Goal: Task Accomplishment & Management: Use online tool/utility

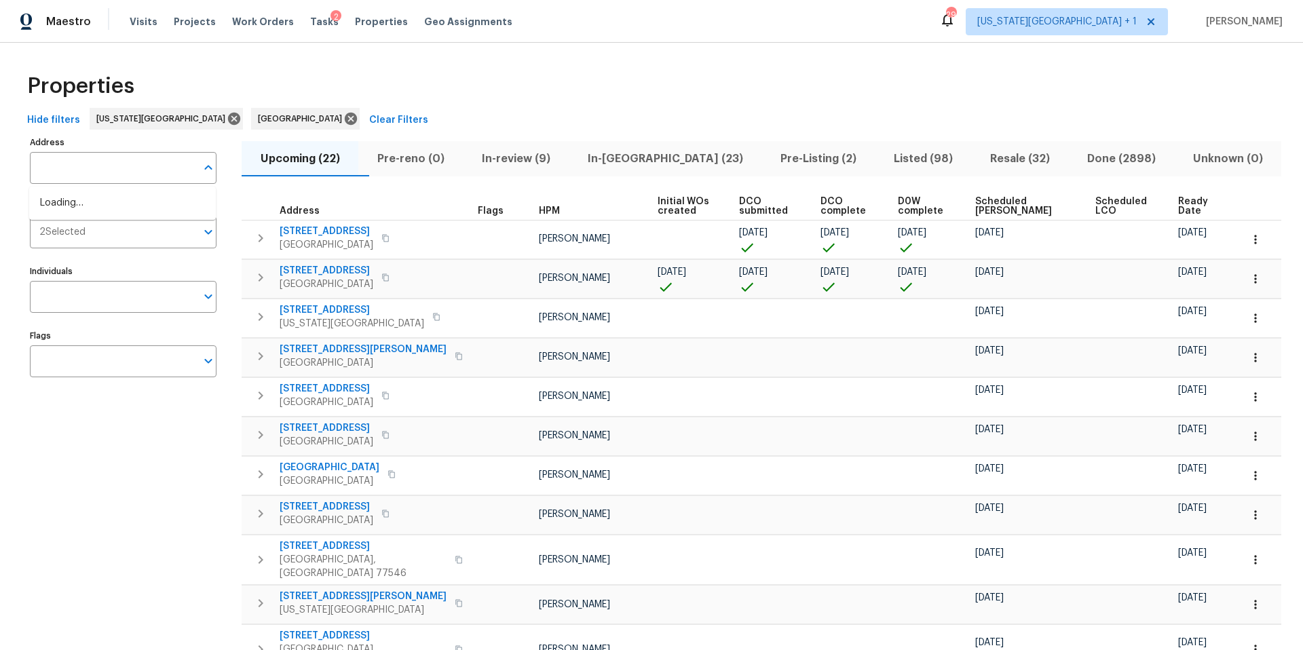
click at [58, 175] on input "Address" at bounding box center [113, 168] width 166 height 32
type input "10332"
click at [66, 232] on li "[STREET_ADDRESS]" at bounding box center [122, 226] width 187 height 22
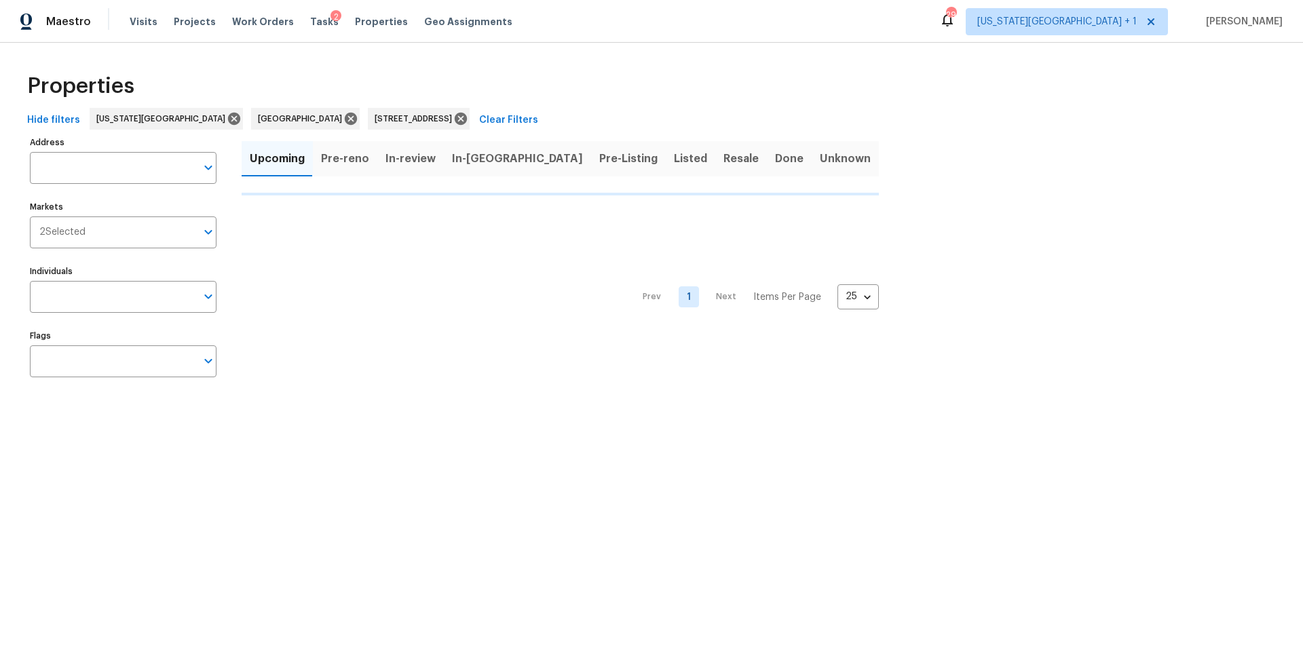
type input "[STREET_ADDRESS]"
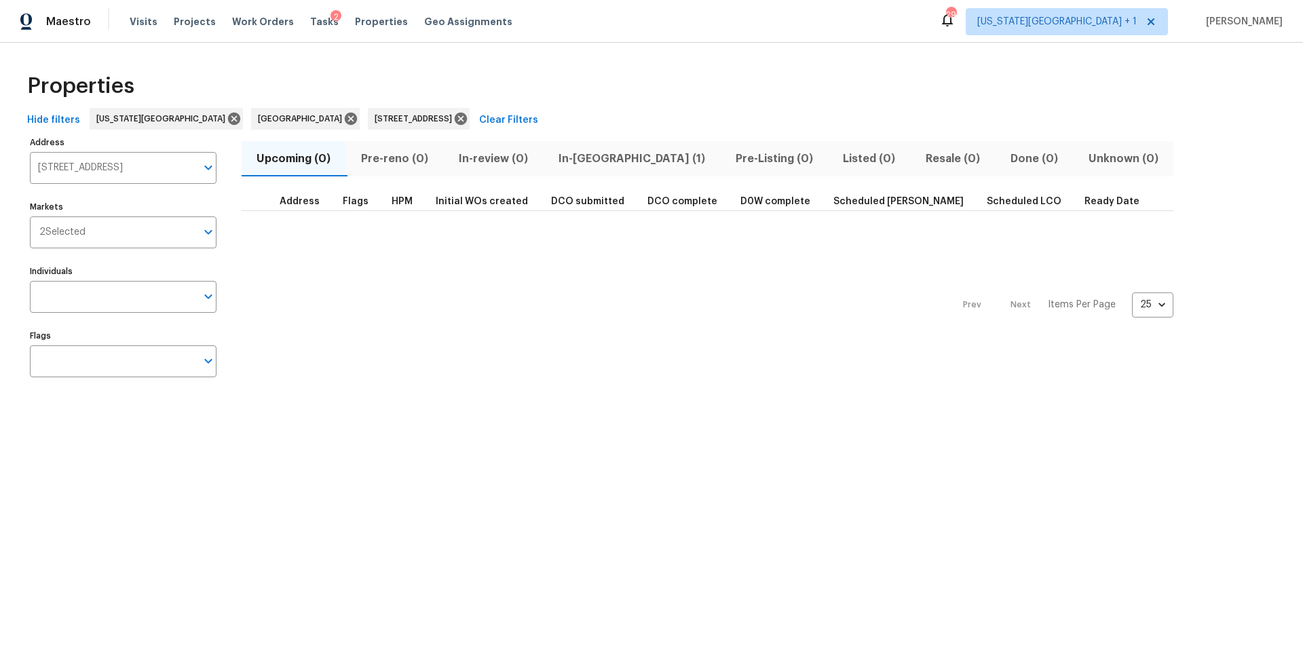
click at [585, 160] on span "In-[GEOGRAPHIC_DATA] (1)" at bounding box center [631, 158] width 161 height 19
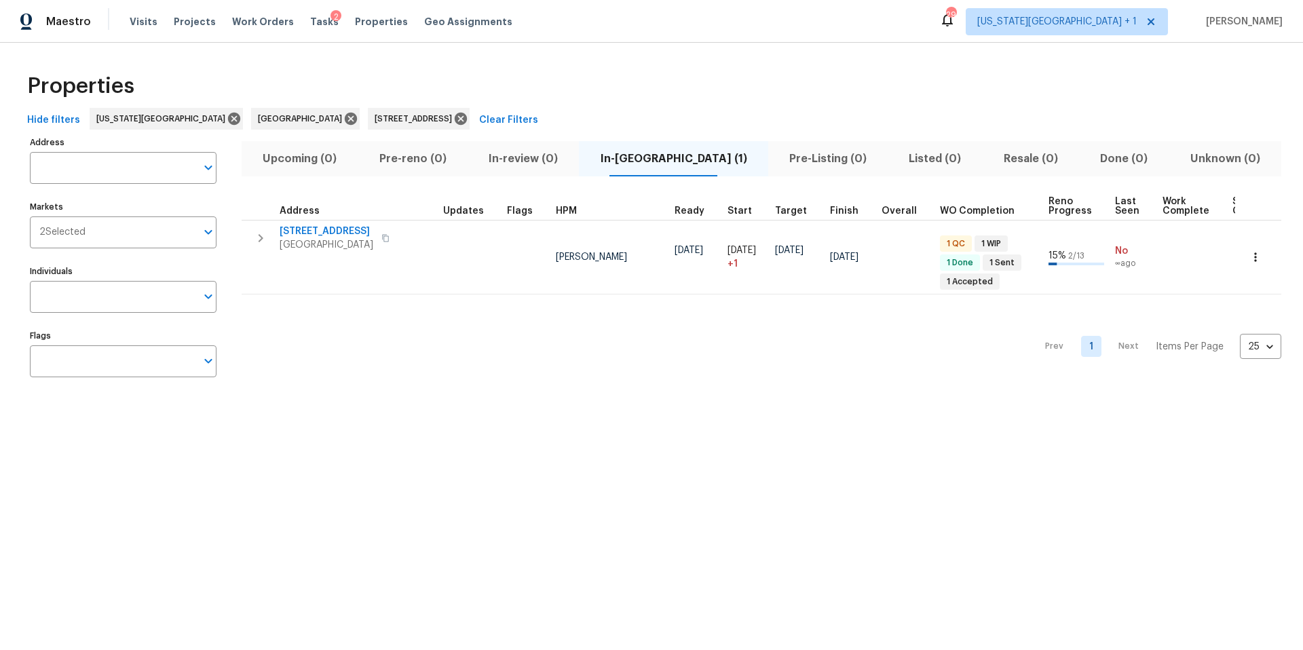
type input "[STREET_ADDRESS]"
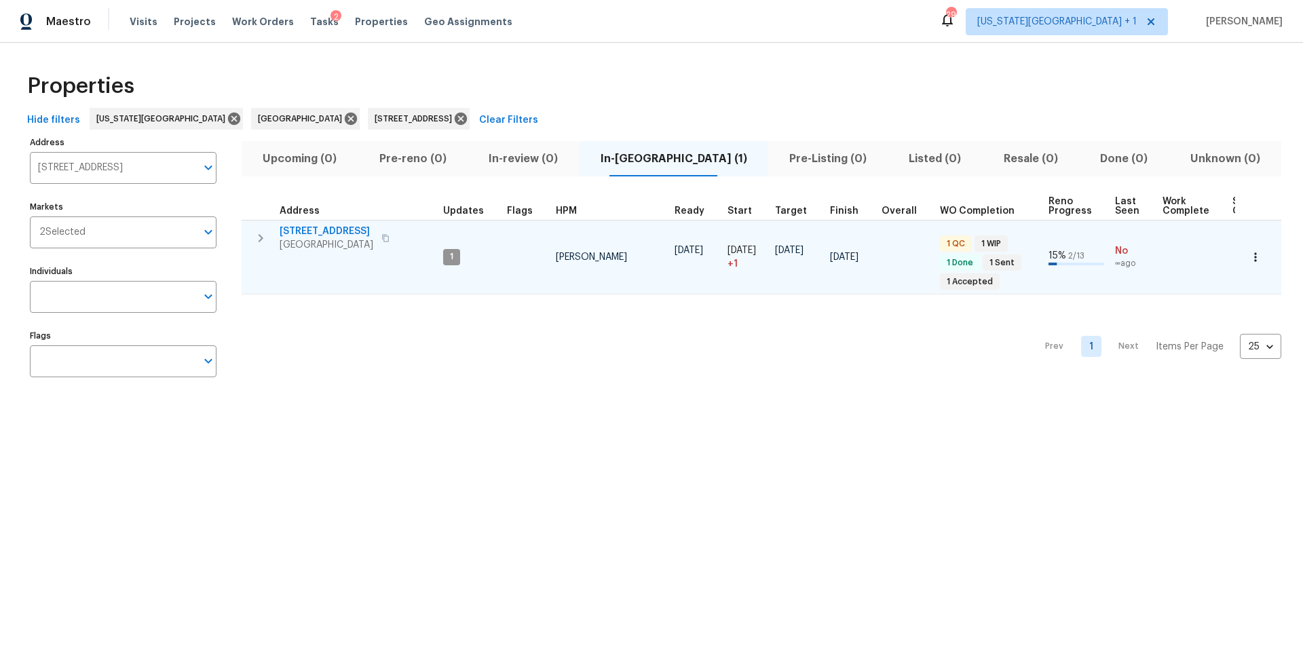
click at [310, 239] on span "[GEOGRAPHIC_DATA]" at bounding box center [327, 245] width 94 height 14
click at [1256, 257] on icon "button" at bounding box center [1256, 257] width 2 height 9
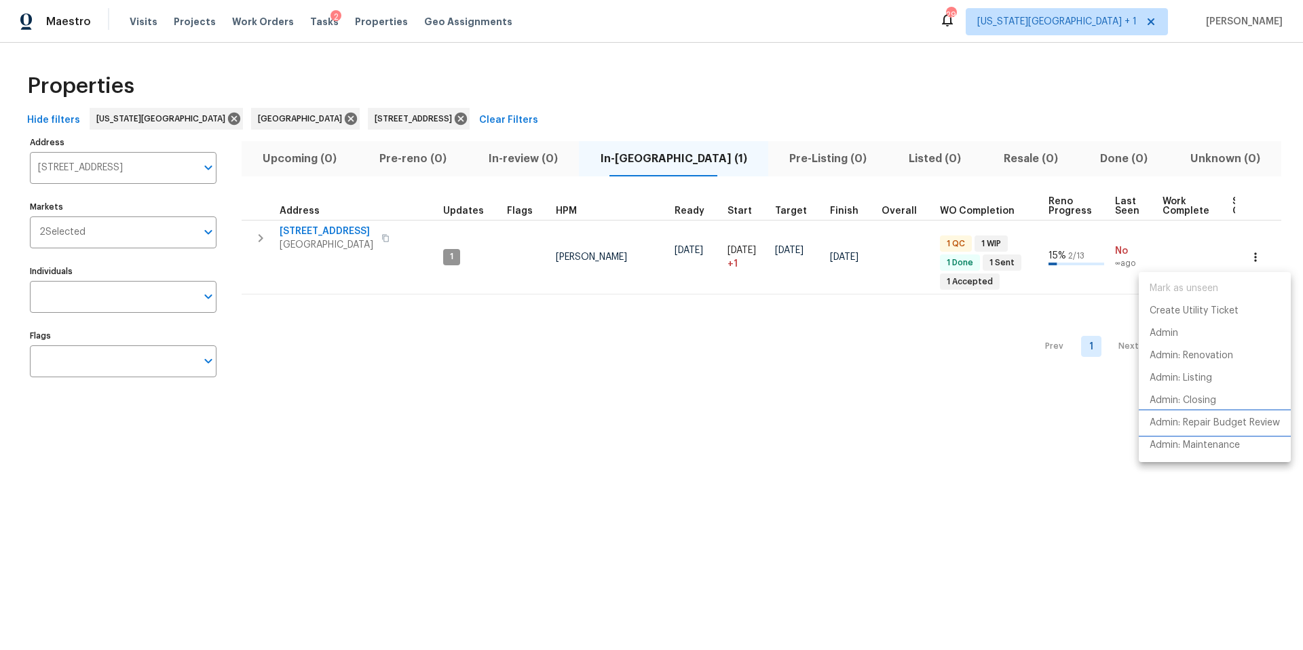
click at [1188, 420] on p "Admin: Repair Budget Review" at bounding box center [1215, 423] width 130 height 14
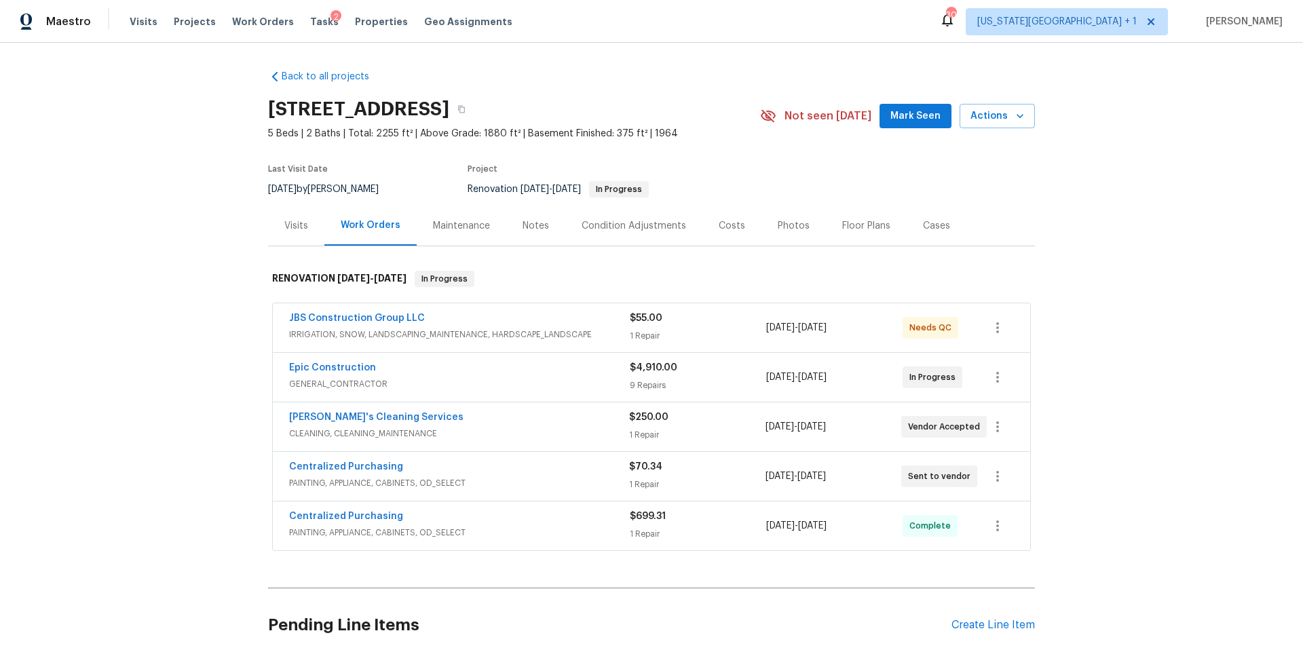
click at [528, 227] on div "Notes" at bounding box center [536, 226] width 26 height 14
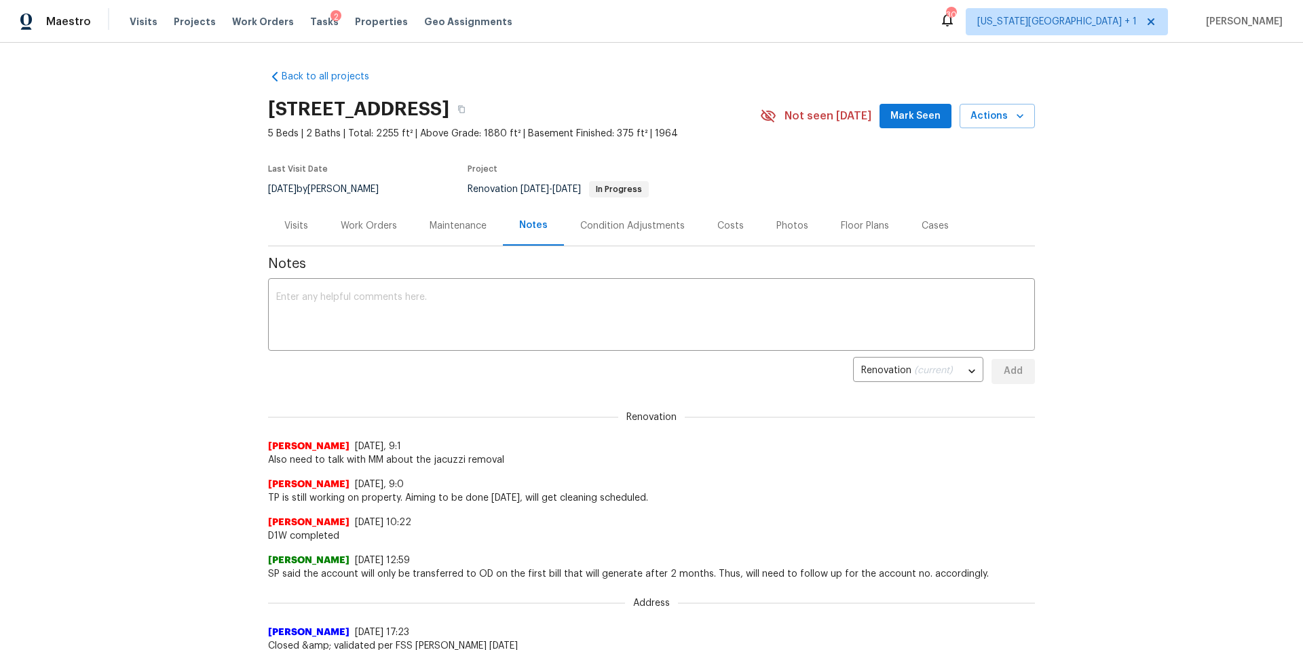
click at [441, 224] on div "Maintenance" at bounding box center [458, 226] width 57 height 14
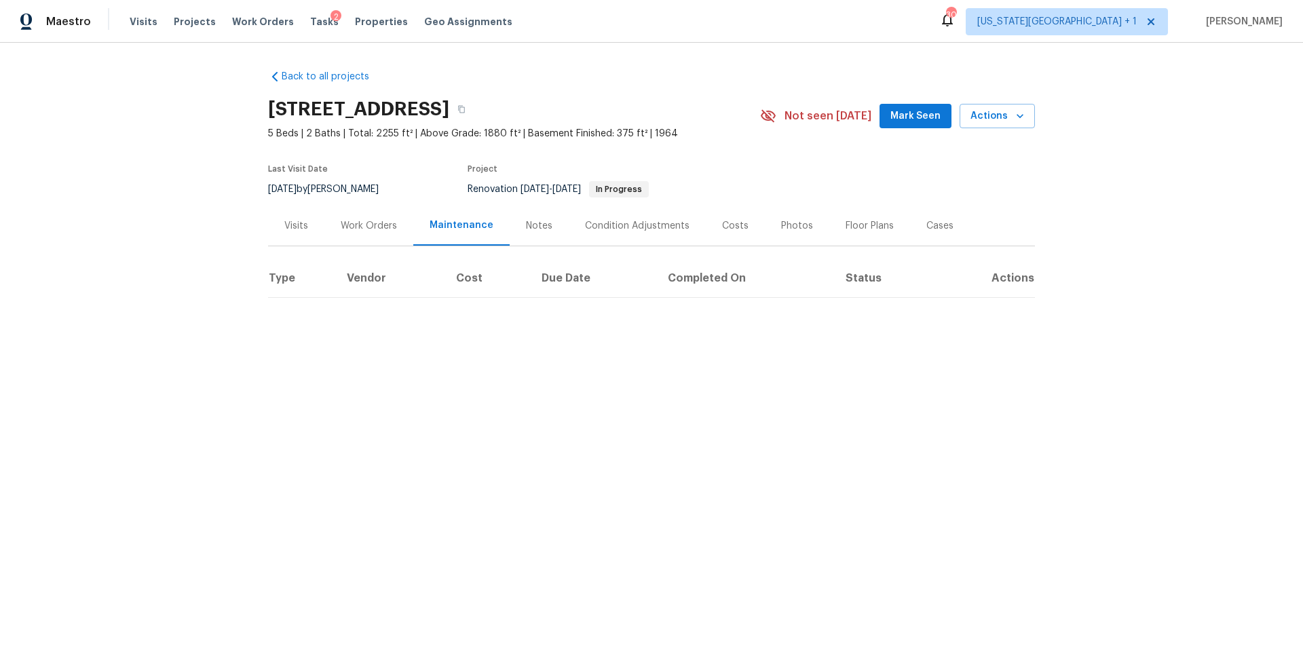
click at [781, 231] on div "Photos" at bounding box center [797, 226] width 32 height 14
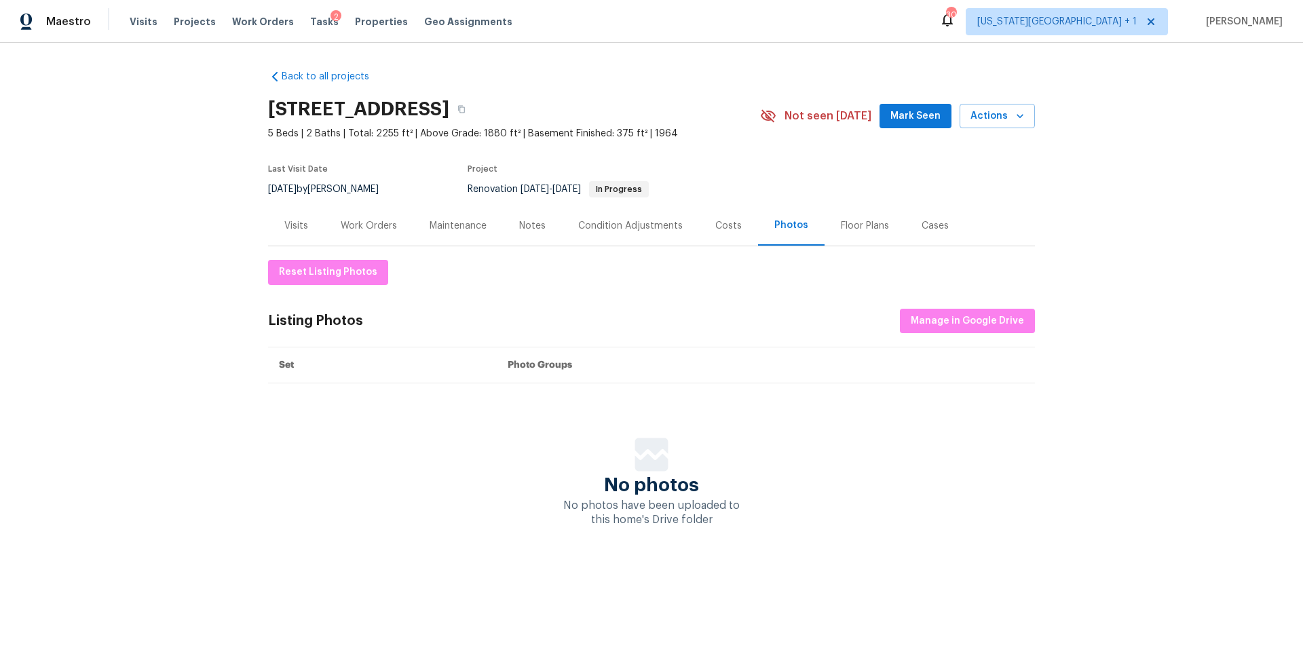
click at [301, 217] on div "Visits" at bounding box center [296, 226] width 56 height 40
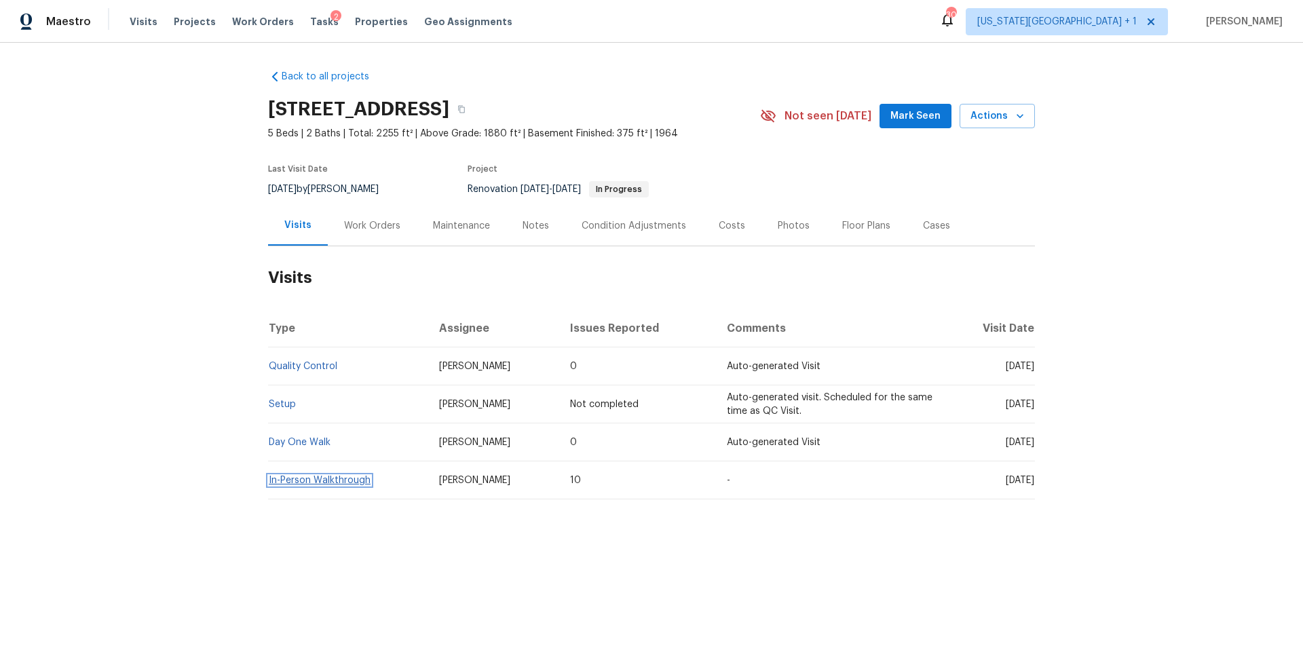
click at [303, 483] on link "In-Person Walkthrough" at bounding box center [320, 481] width 102 height 10
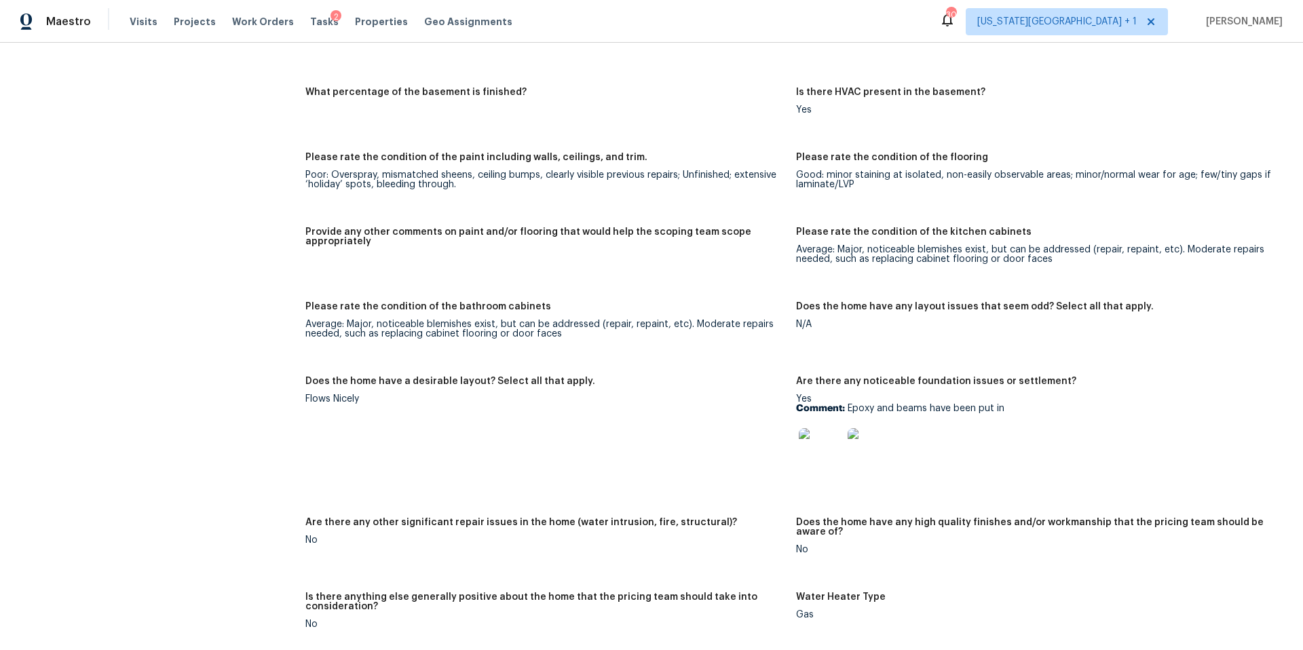
scroll to position [1887, 0]
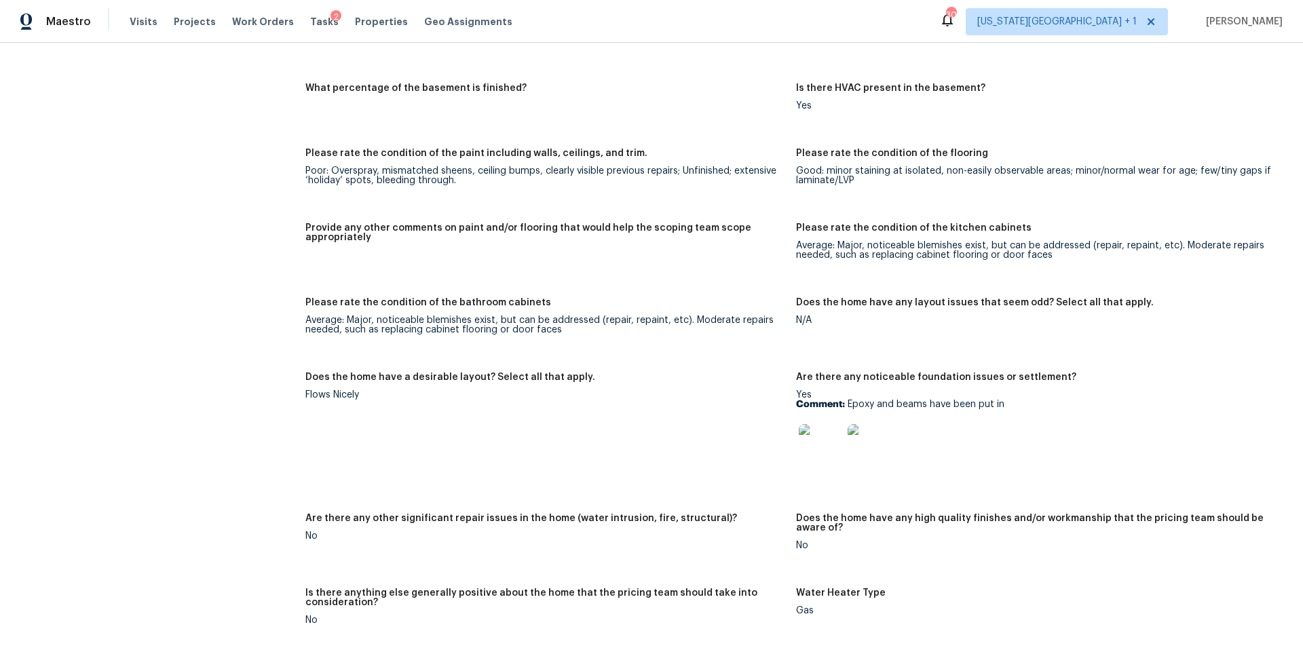
click at [815, 440] on img at bounding box center [820, 445] width 43 height 43
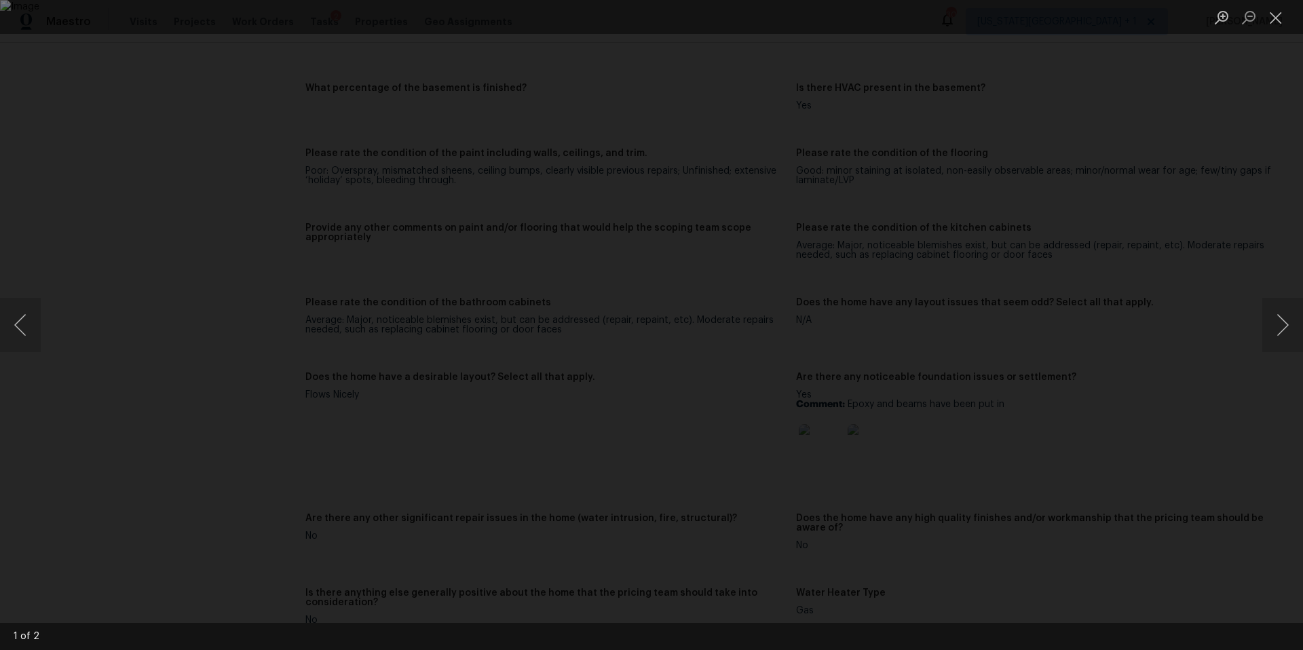
click at [1086, 477] on div "Lightbox" at bounding box center [651, 325] width 1303 height 650
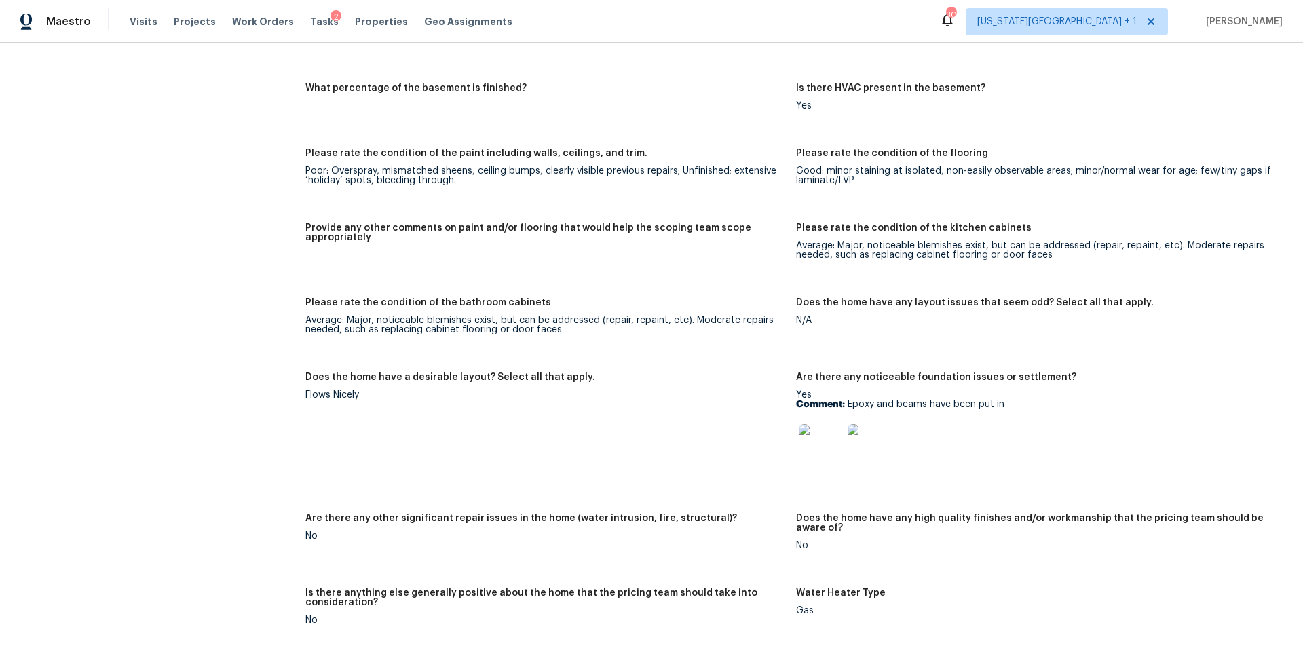
click at [864, 451] on img at bounding box center [869, 445] width 43 height 43
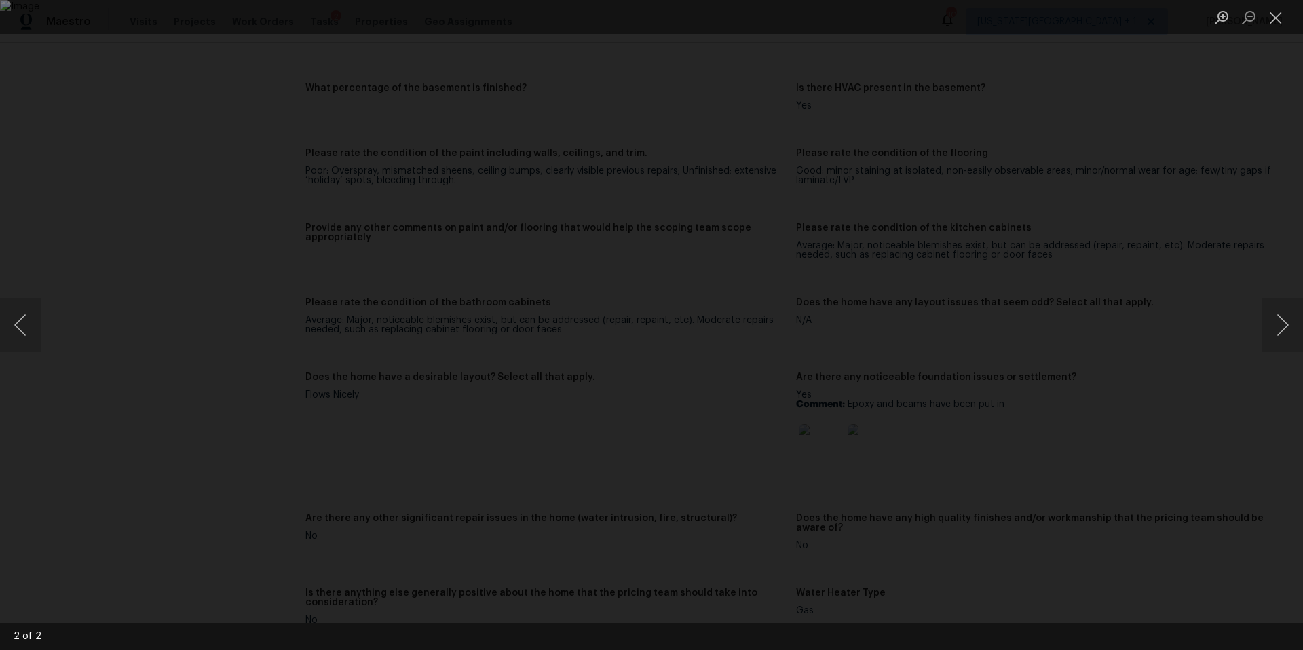
click at [1063, 489] on div "Lightbox" at bounding box center [651, 325] width 1303 height 650
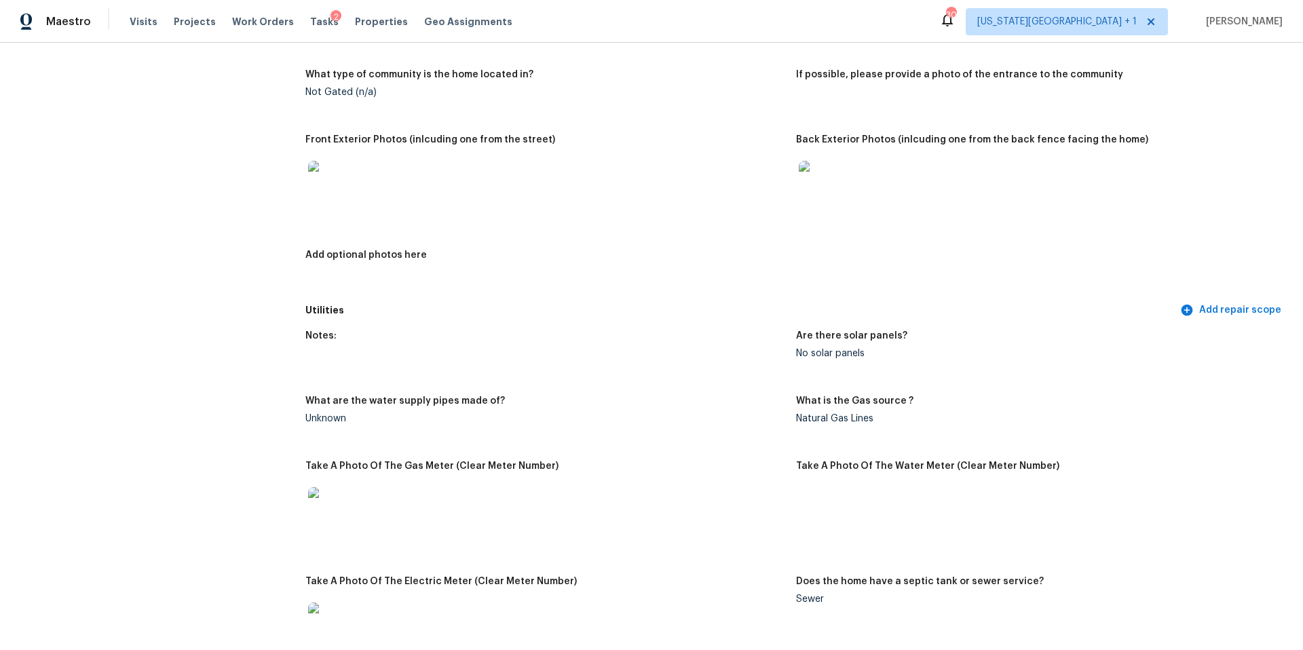
scroll to position [559, 0]
click at [822, 177] on img at bounding box center [820, 183] width 43 height 43
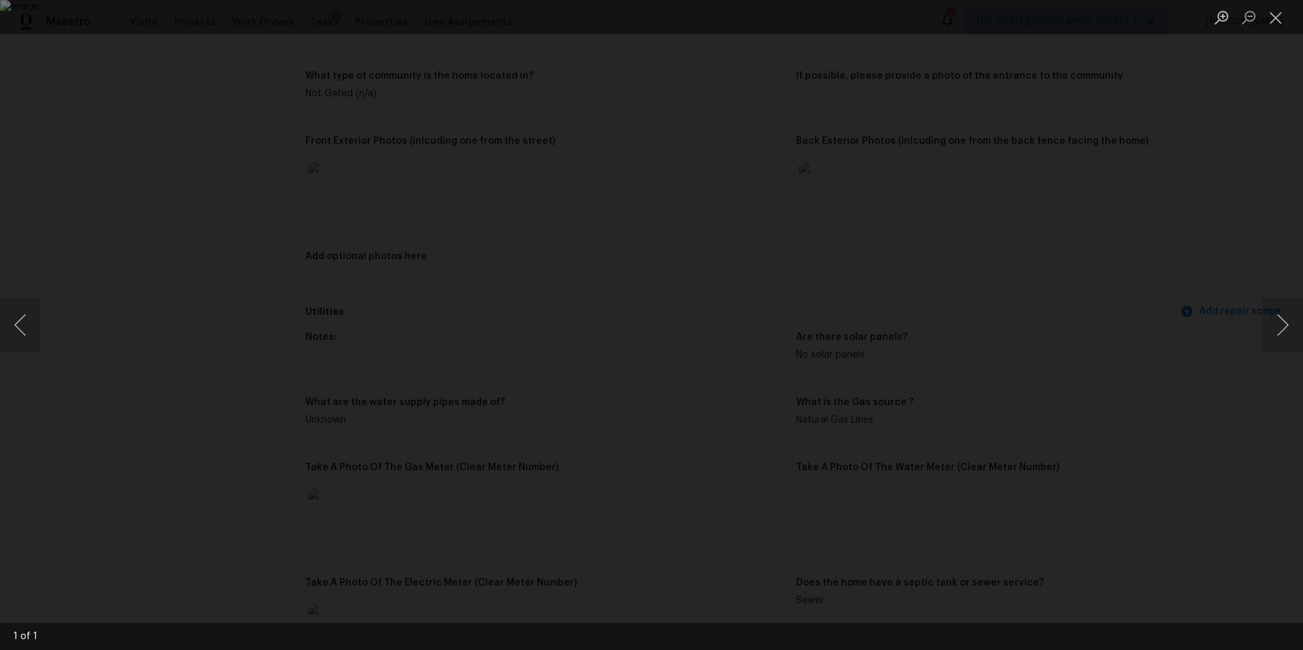
click at [183, 114] on div "Lightbox" at bounding box center [651, 325] width 1303 height 650
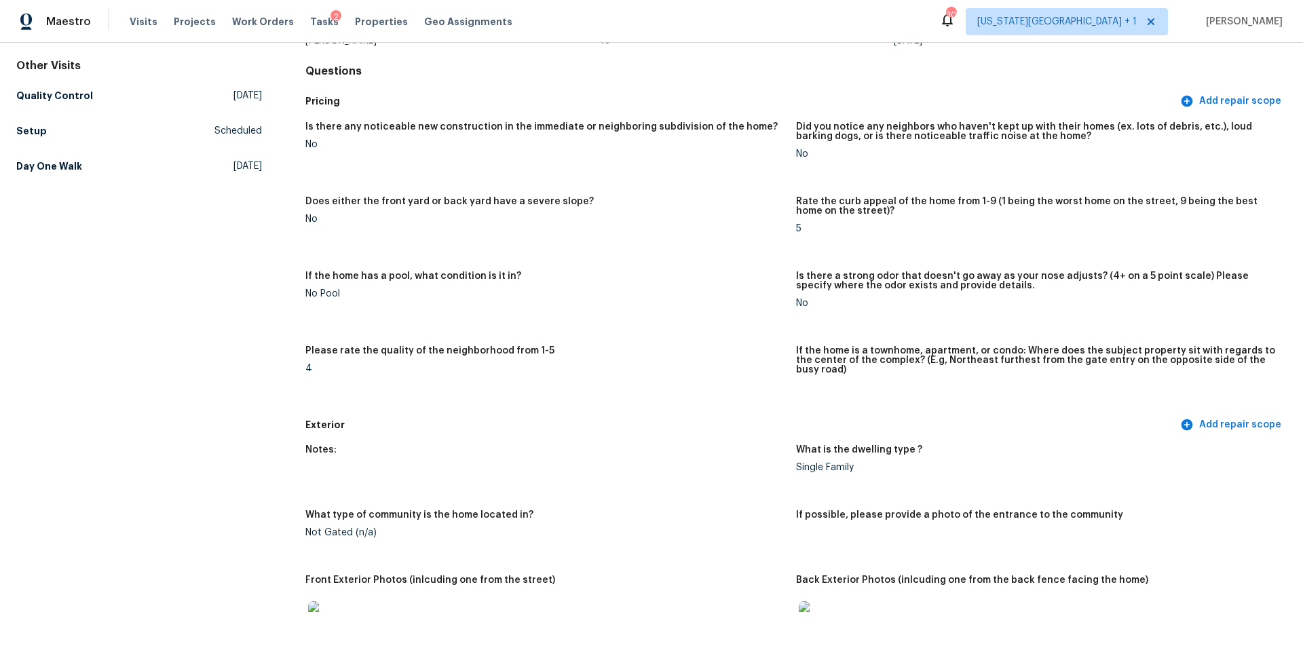
scroll to position [0, 0]
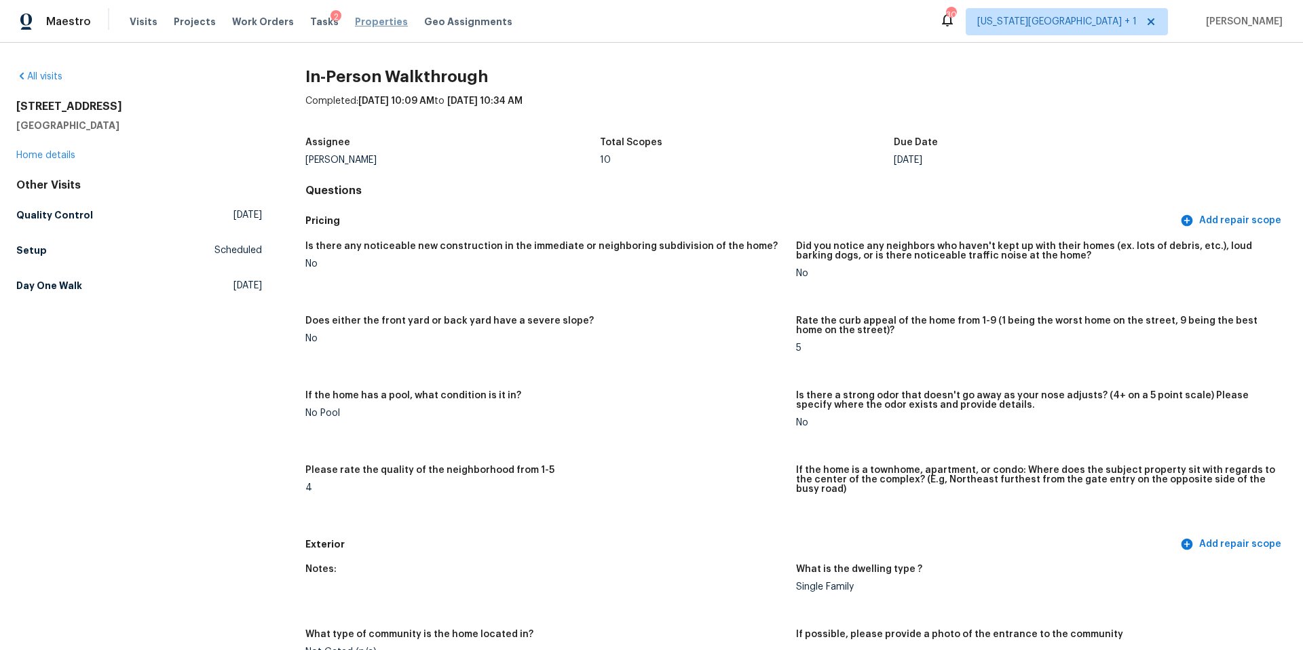
click at [355, 18] on span "Properties" at bounding box center [381, 22] width 53 height 14
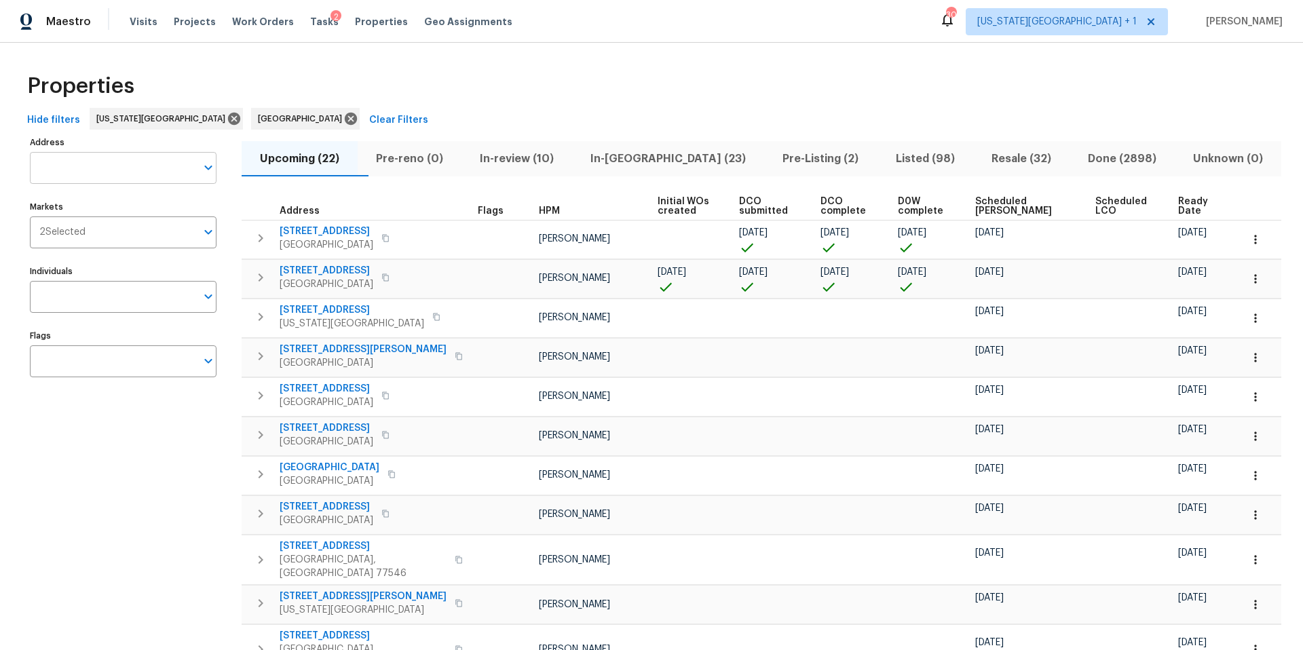
click at [131, 174] on input "Address" at bounding box center [113, 168] width 166 height 32
type input "2100 thunderbird"
click at [84, 215] on li "2100 Thunderbird Dr Harrisonville MO 64701" at bounding box center [122, 203] width 187 height 22
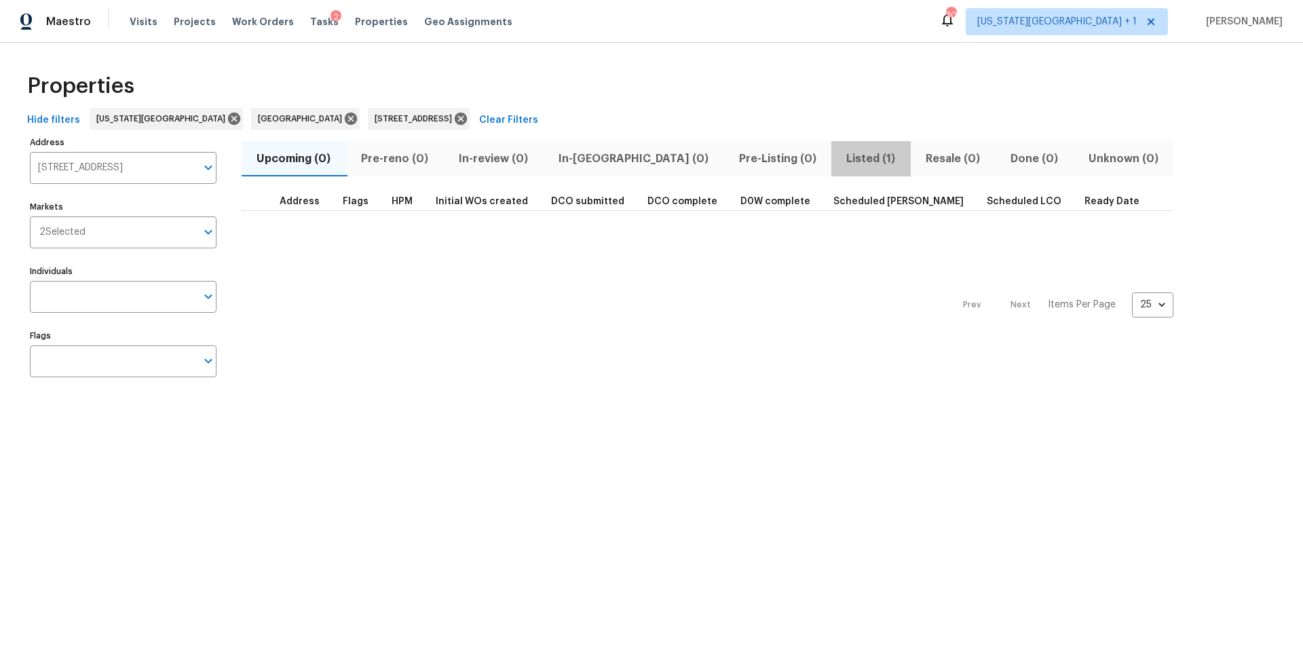
click at [840, 162] on span "Listed (1)" at bounding box center [871, 158] width 63 height 19
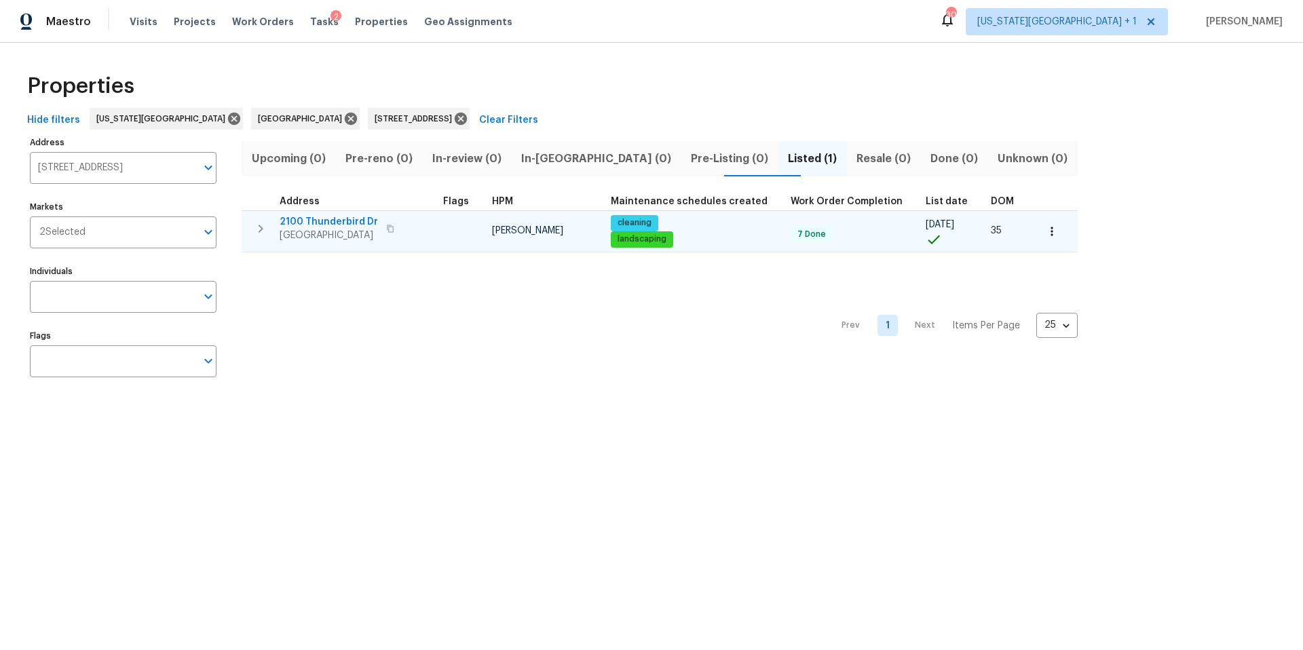
click at [327, 240] on span "Harrisonville, MO 64701" at bounding box center [329, 236] width 98 height 14
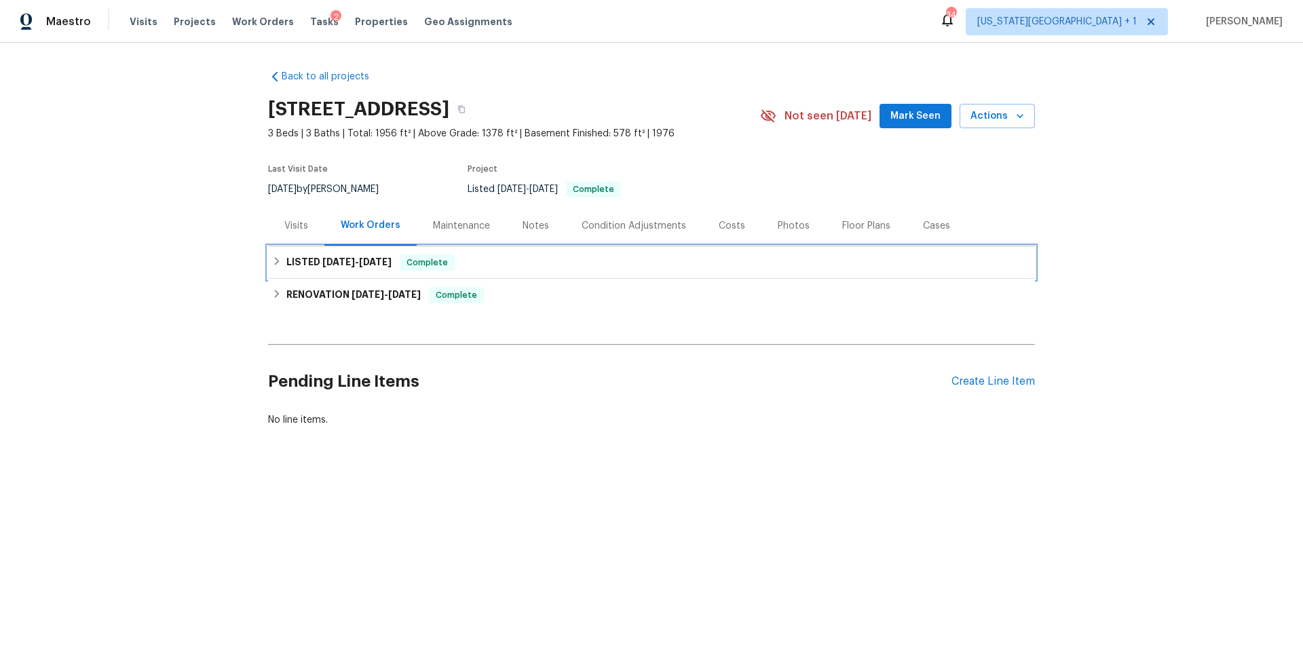
click at [297, 263] on h6 "LISTED 7/30/25 - 7/31/25" at bounding box center [338, 263] width 105 height 16
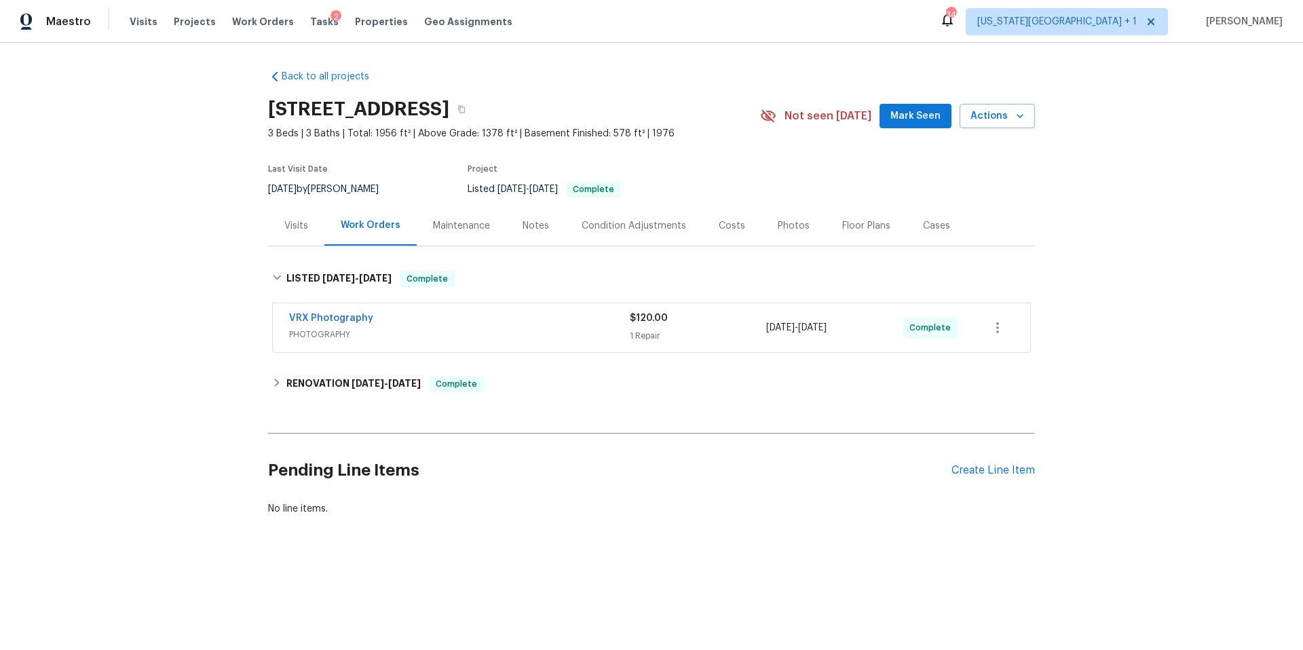
click at [293, 227] on div "Visits" at bounding box center [296, 226] width 24 height 14
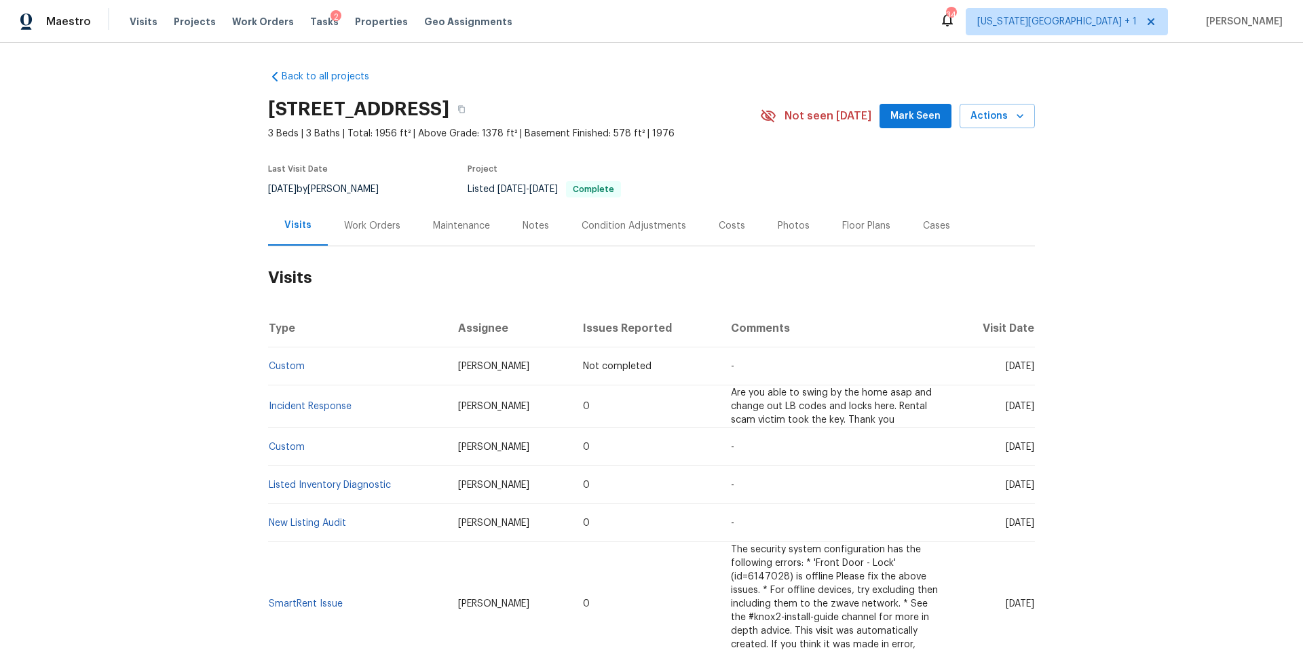
click at [357, 225] on div "Work Orders" at bounding box center [372, 226] width 56 height 14
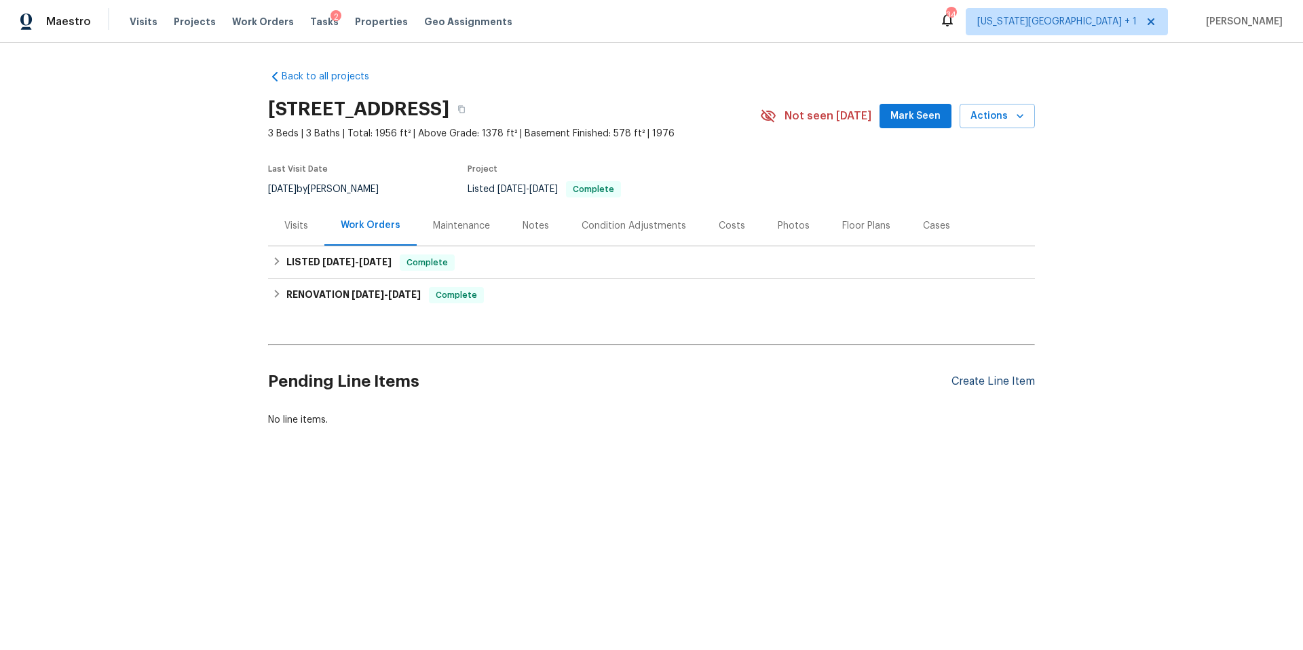
click at [973, 378] on div "Create Line Item" at bounding box center [994, 381] width 84 height 13
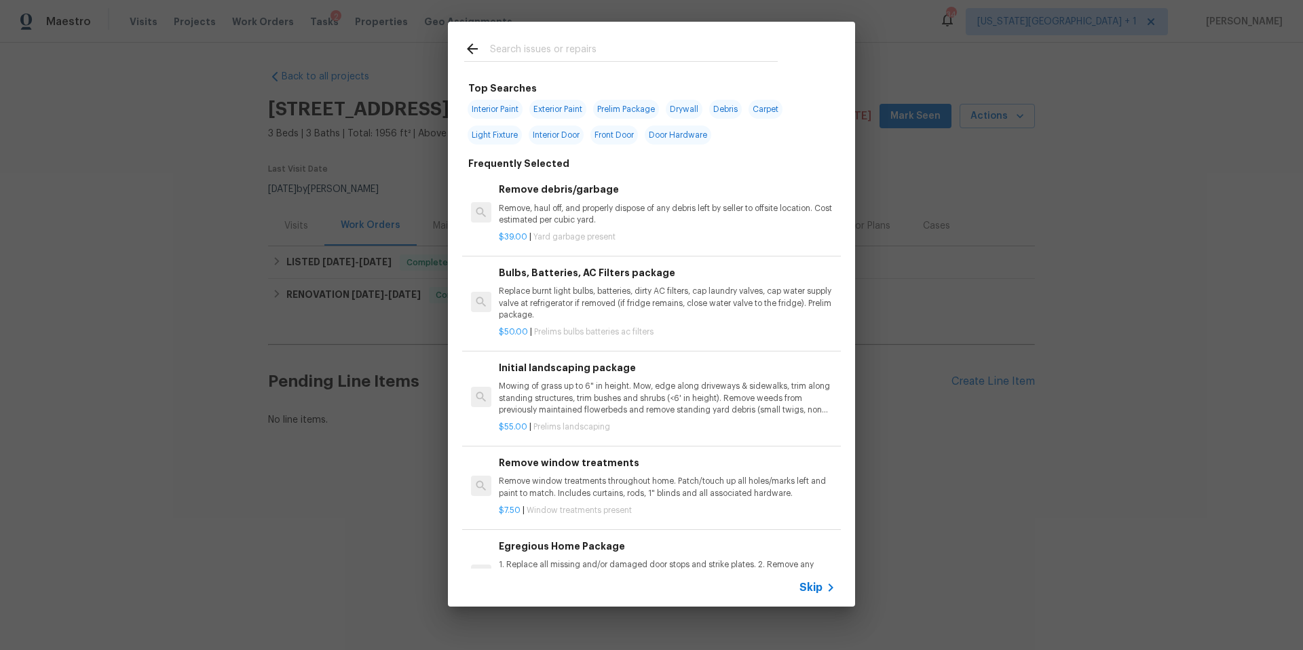
click at [520, 56] on input "text" at bounding box center [634, 51] width 288 height 20
click at [535, 215] on p "Remove, haul off, and properly dispose of any debris left by seller to offsite …" at bounding box center [667, 214] width 337 height 23
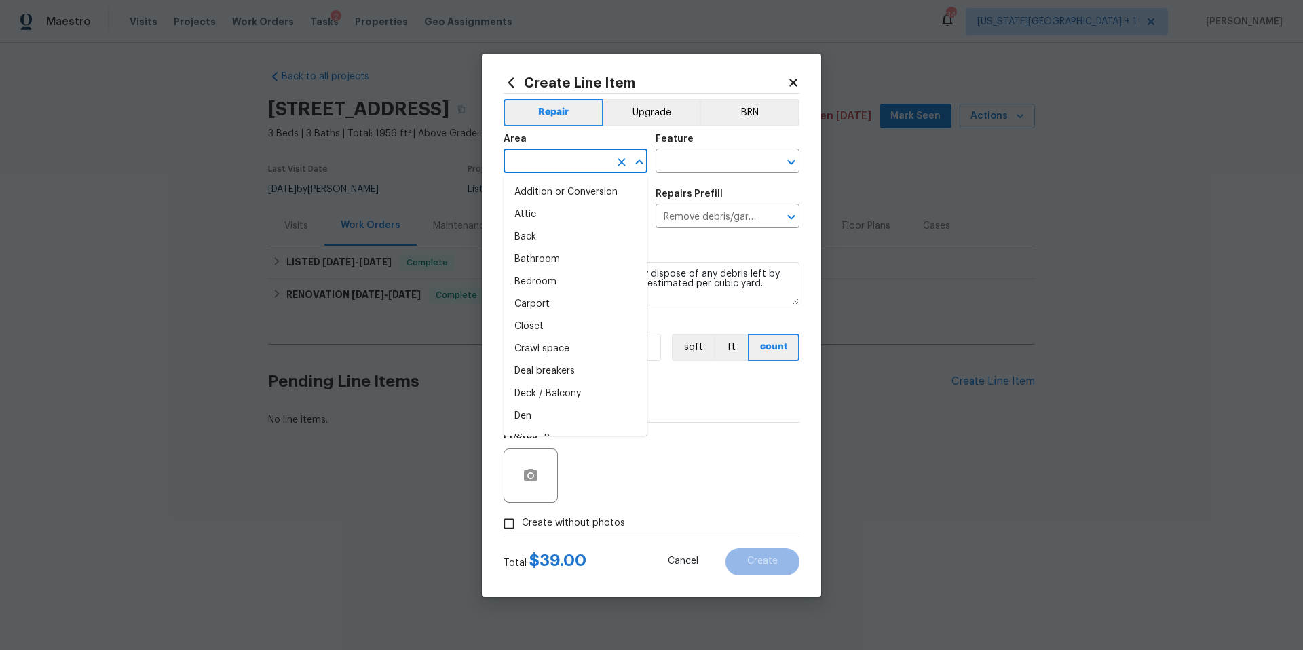
click at [573, 159] on input "text" at bounding box center [557, 162] width 106 height 21
click at [535, 236] on li "Back" at bounding box center [576, 237] width 144 height 22
type input "Back"
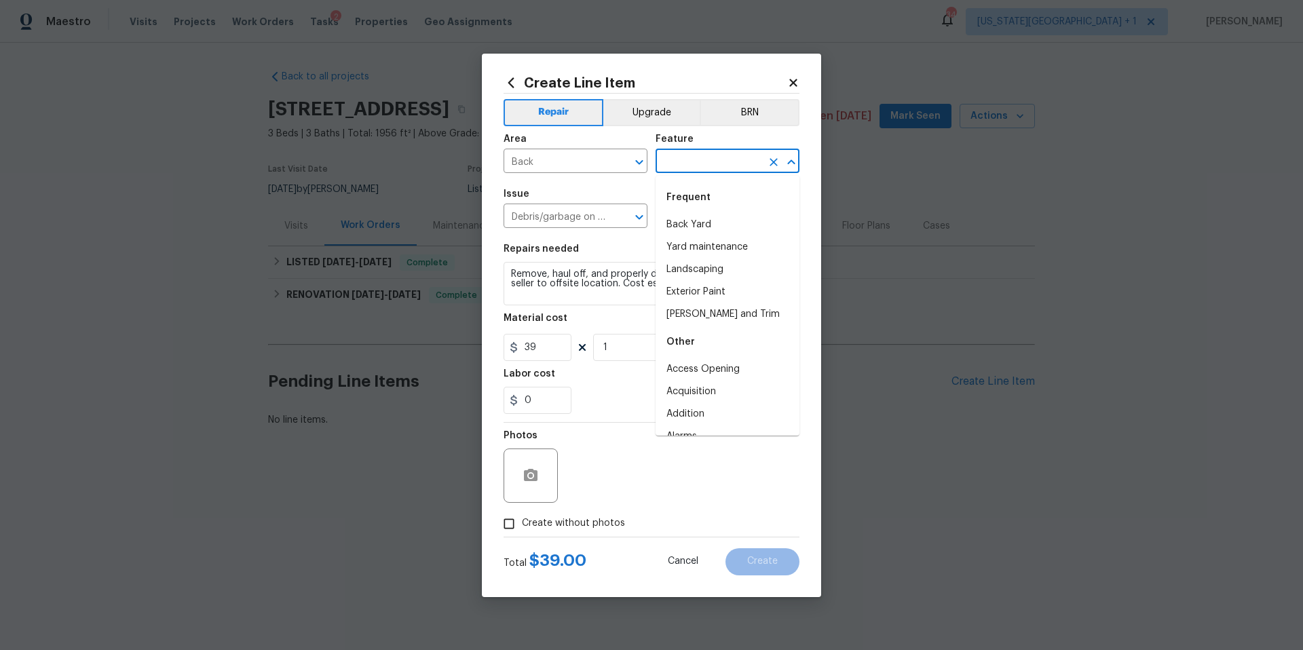
click at [701, 163] on input "text" at bounding box center [709, 162] width 106 height 21
click at [682, 224] on li "Back Yard" at bounding box center [728, 225] width 144 height 22
type input "Back Yard"
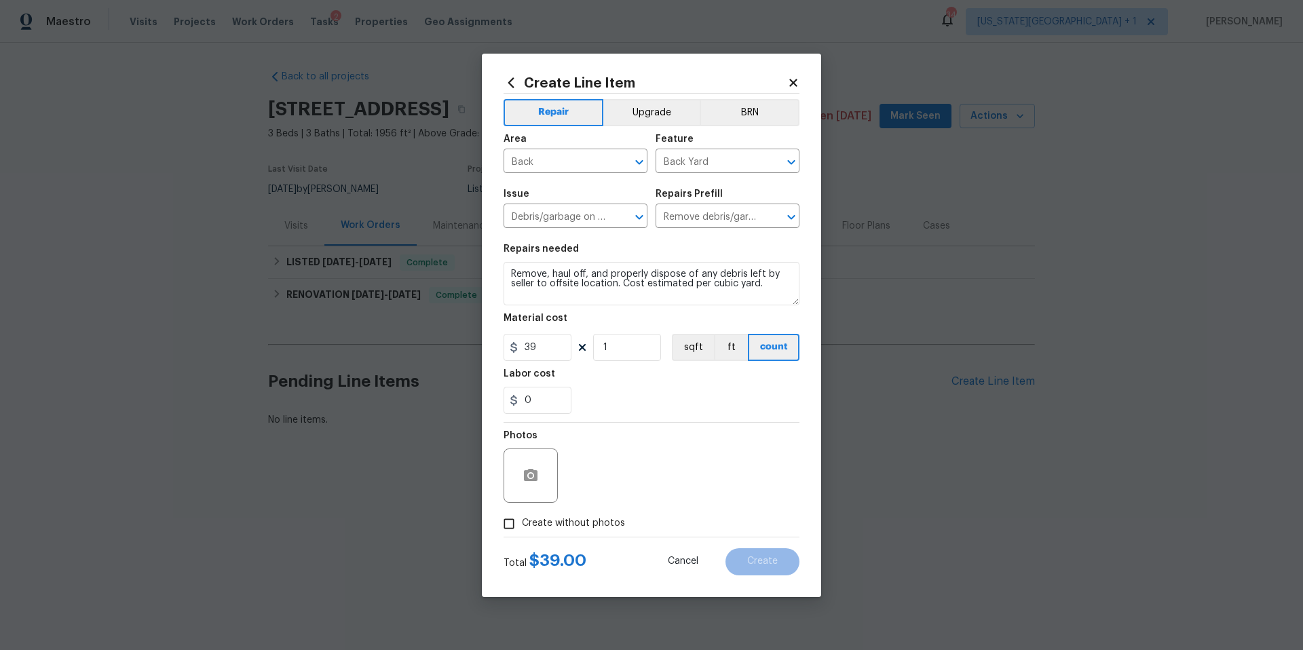
click at [794, 81] on icon at bounding box center [793, 82] width 7 height 7
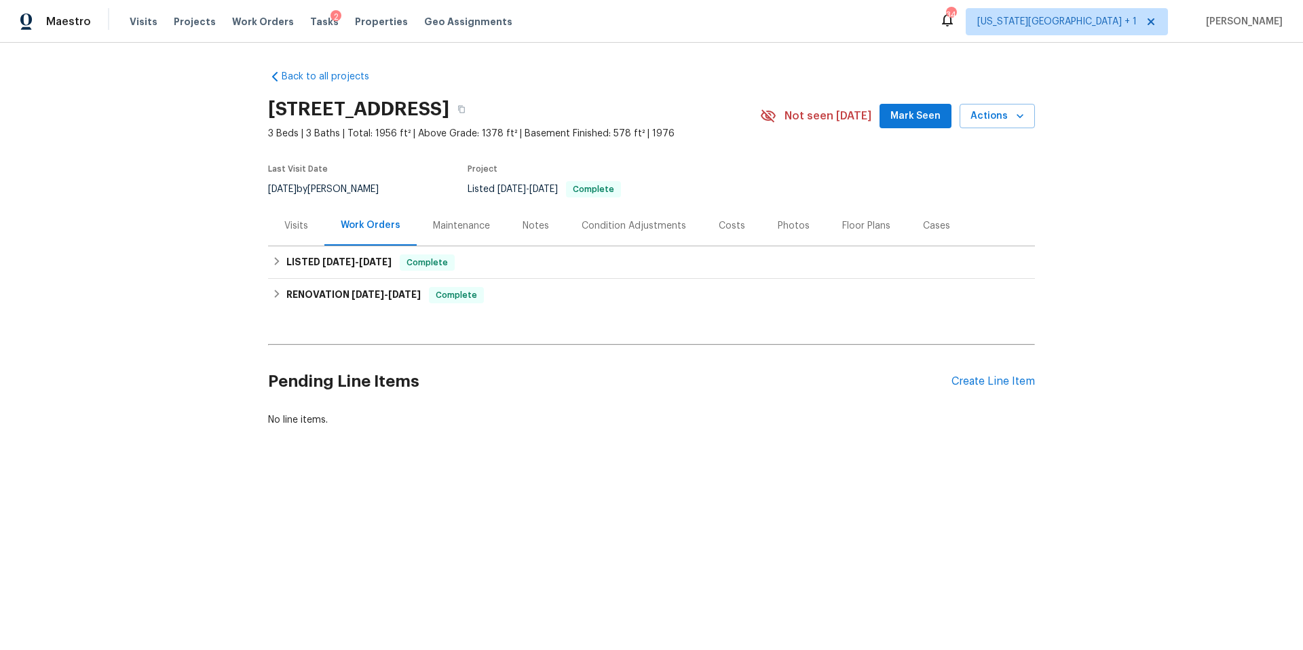
click at [986, 390] on div "Pending Line Items Create Line Item" at bounding box center [651, 381] width 767 height 63
click at [983, 379] on div "Create Line Item" at bounding box center [994, 381] width 84 height 13
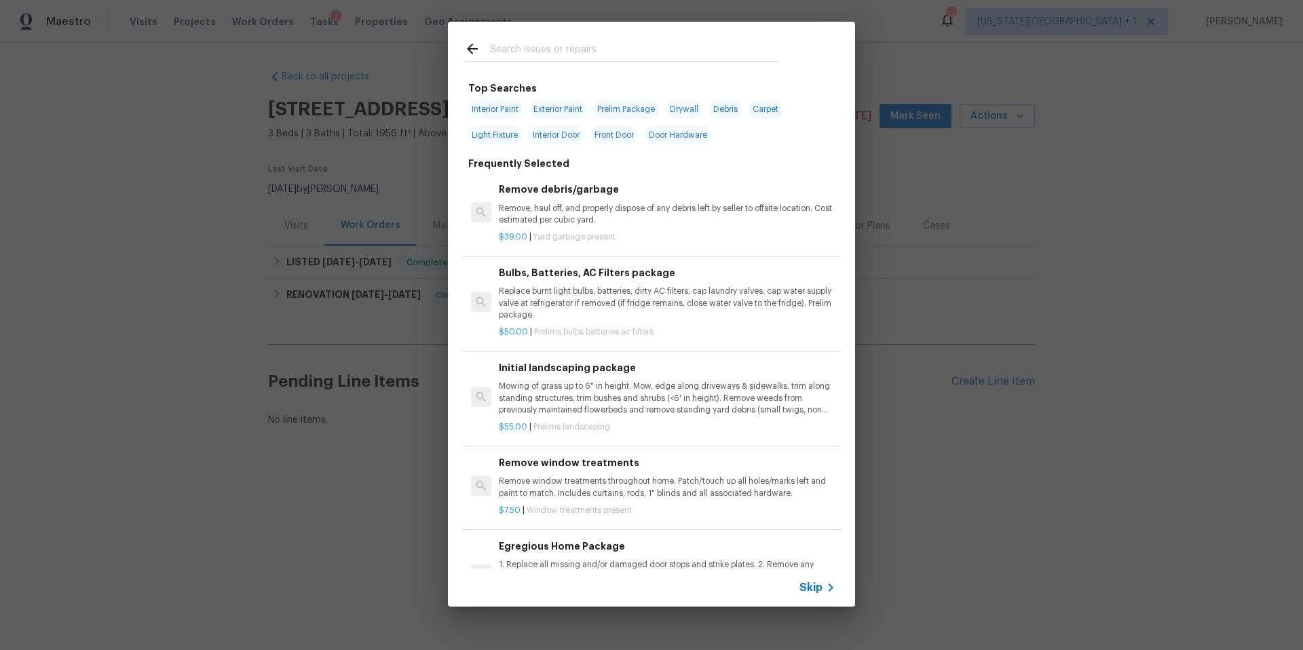
click at [543, 54] on input "text" at bounding box center [634, 51] width 288 height 20
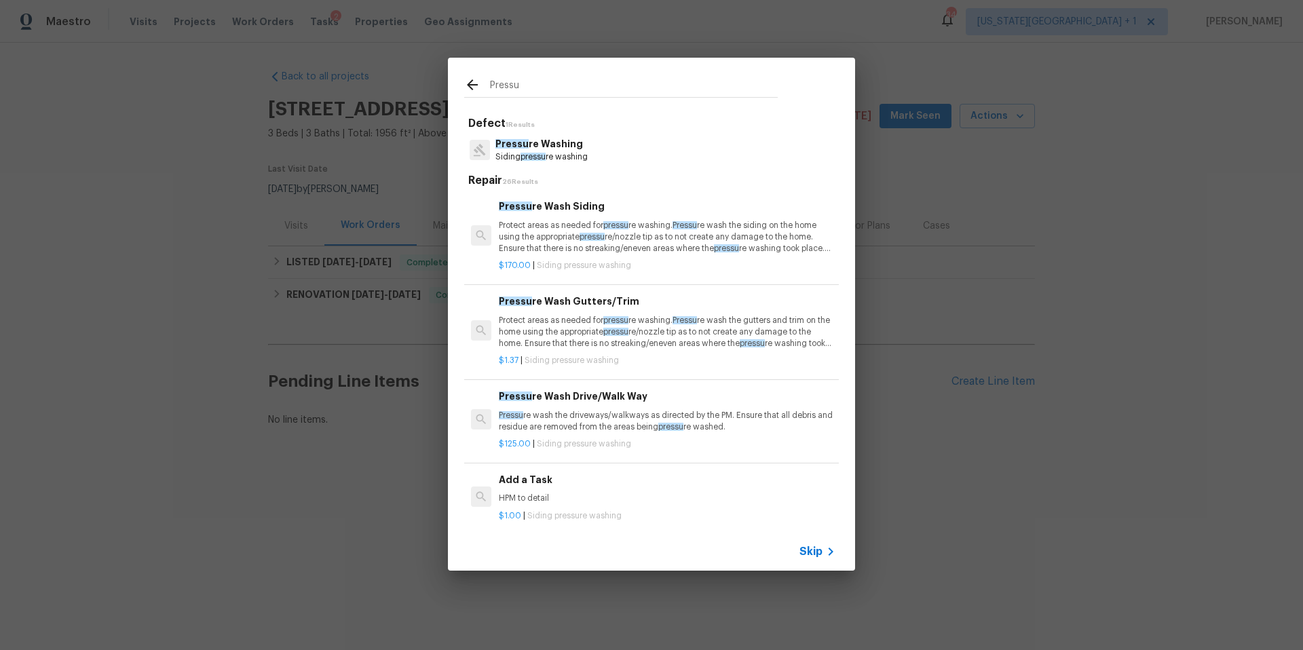
type input "Pressu"
click at [961, 495] on div "Pressu Defect 1 Results Pressu re Washing Siding pressu re washing Repair 26 Re…" at bounding box center [651, 314] width 1303 height 629
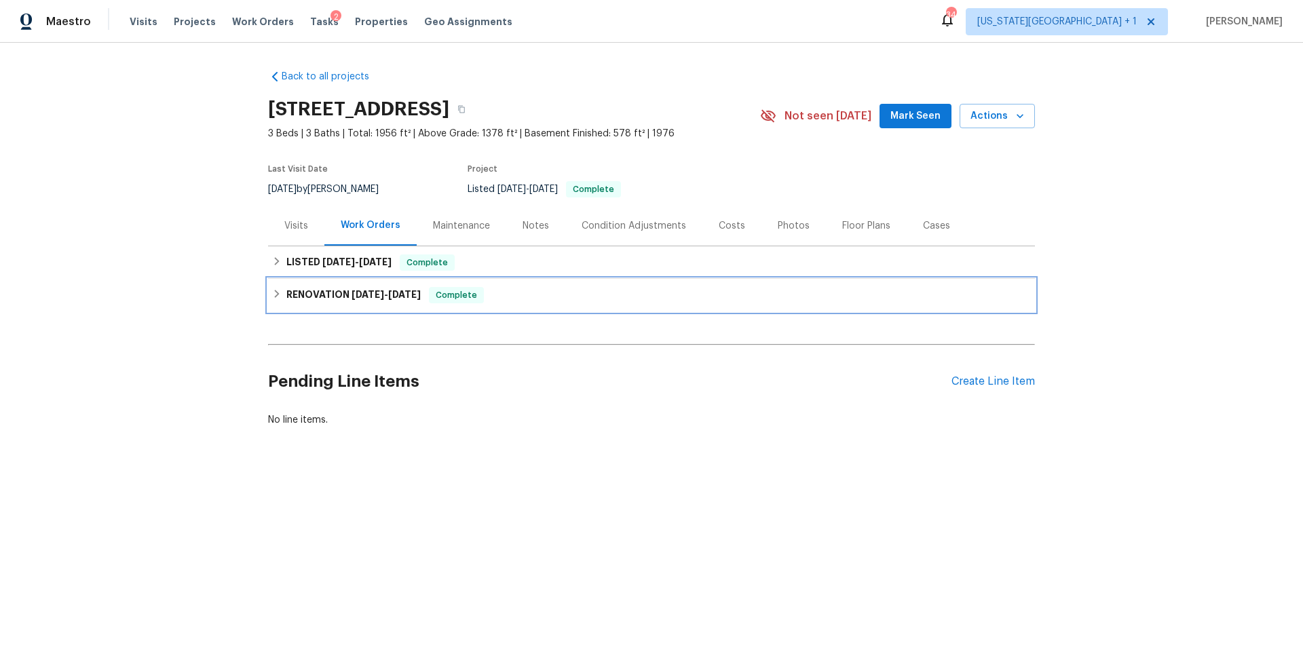
click at [324, 303] on h6 "RENOVATION 6/25/25 - 7/23/25" at bounding box center [353, 295] width 134 height 16
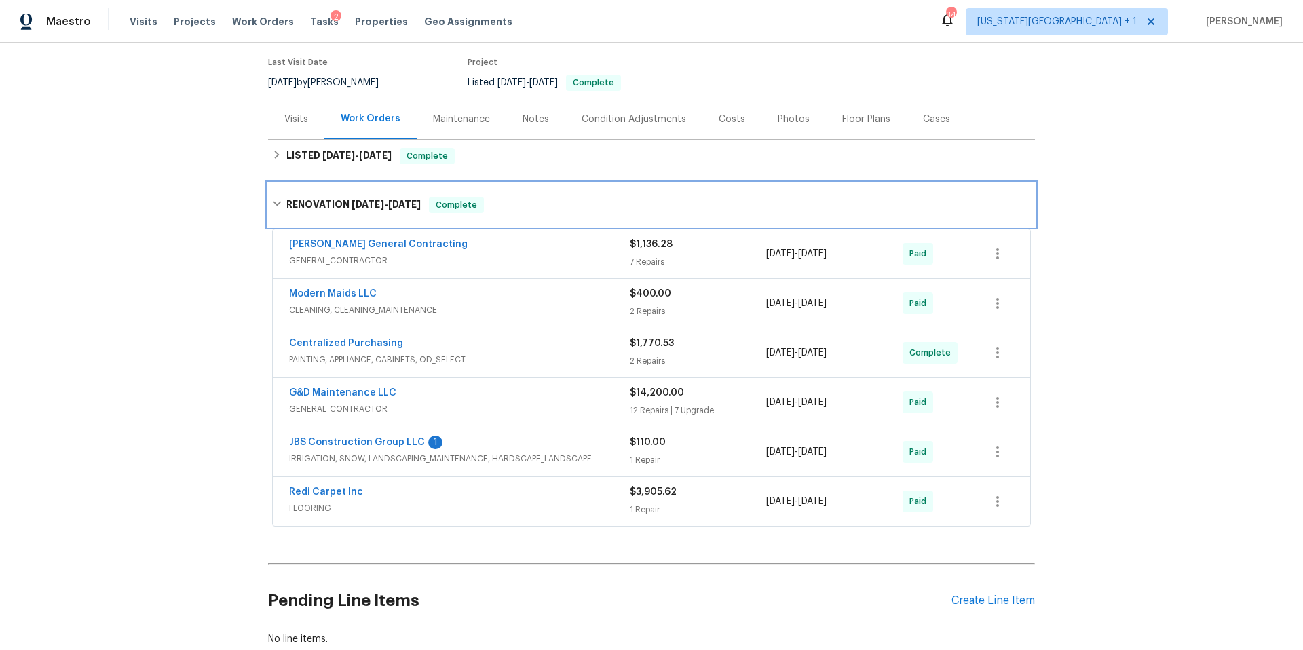
scroll to position [107, 0]
click at [298, 119] on div "Visits" at bounding box center [296, 119] width 24 height 14
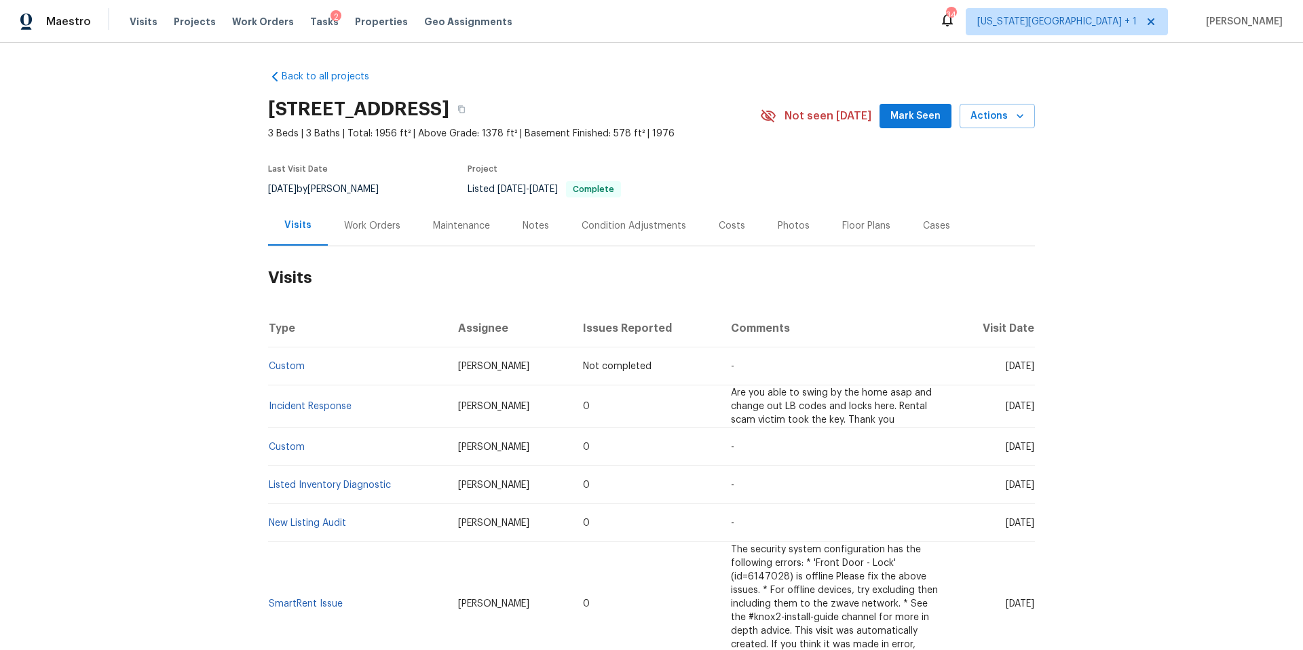
click at [371, 221] on div "Work Orders" at bounding box center [372, 226] width 56 height 14
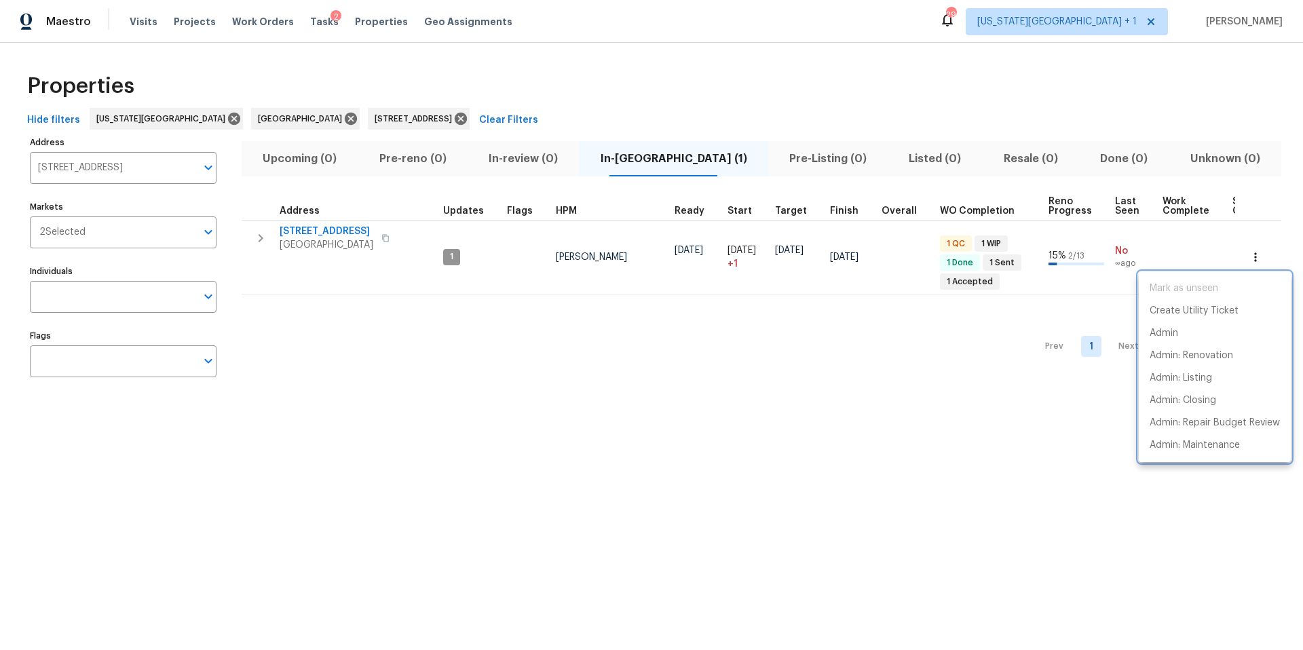
click at [388, 122] on div at bounding box center [651, 325] width 1303 height 650
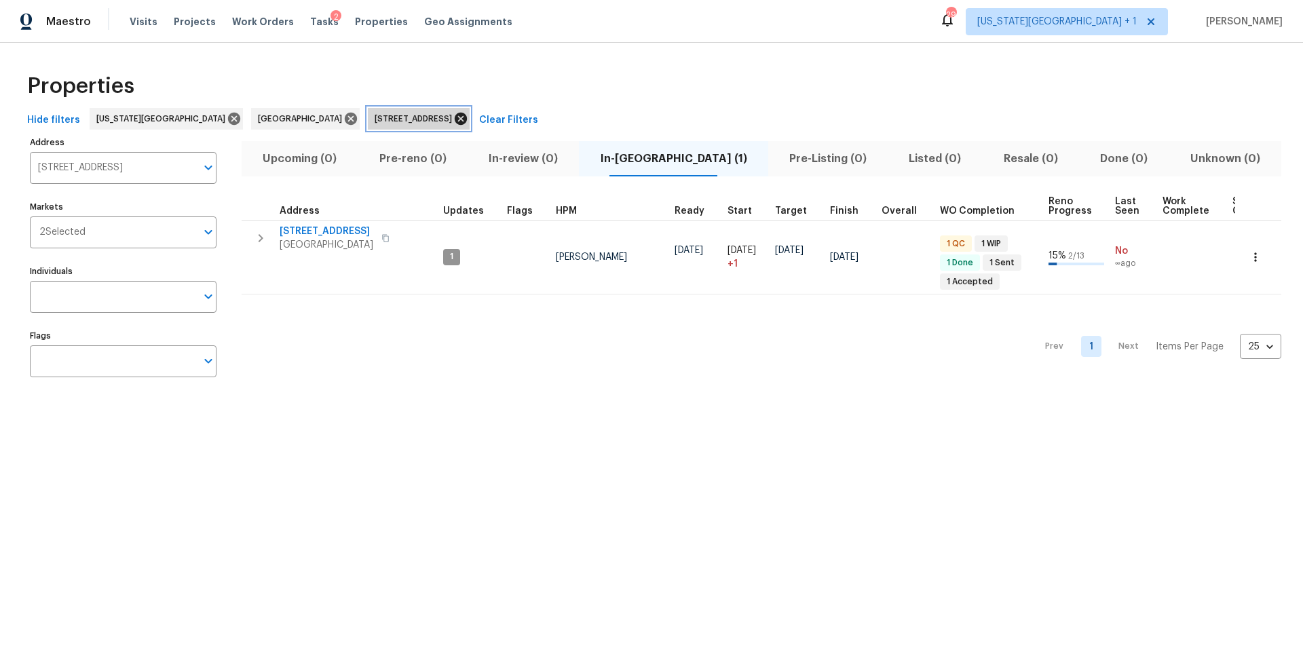
click at [453, 118] on icon at bounding box center [460, 118] width 15 height 15
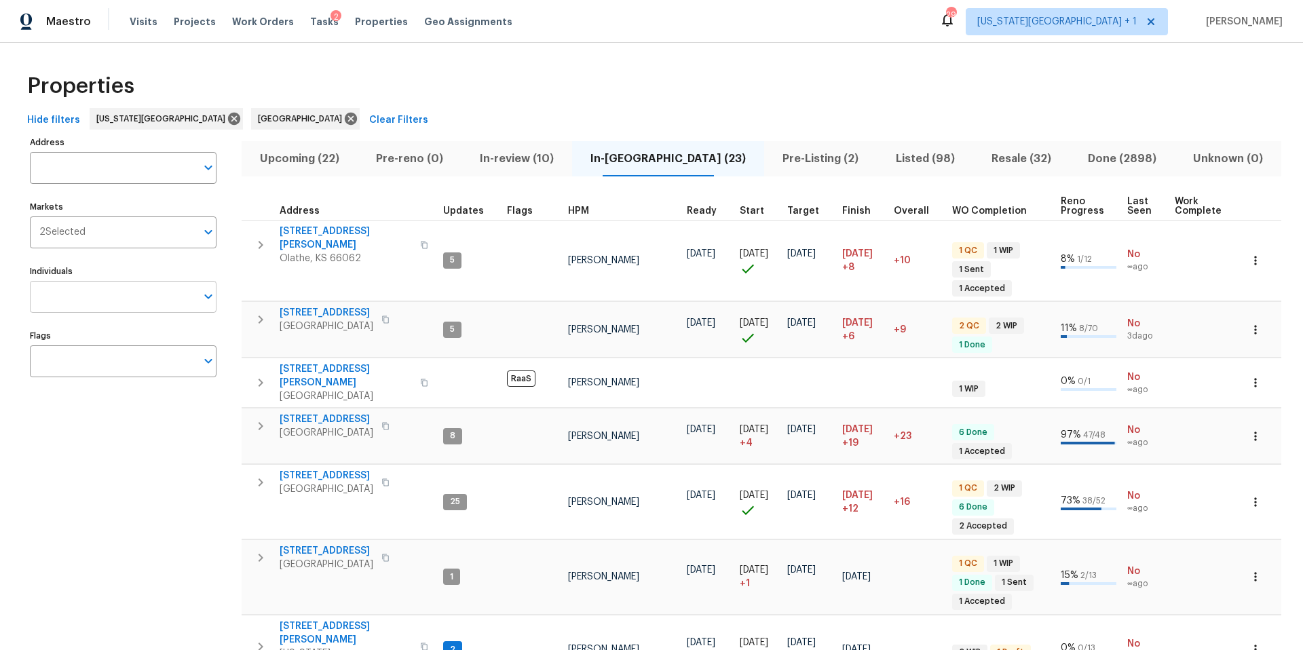
click at [115, 299] on input "Individuals" at bounding box center [113, 297] width 166 height 32
type input "stephen lacy"
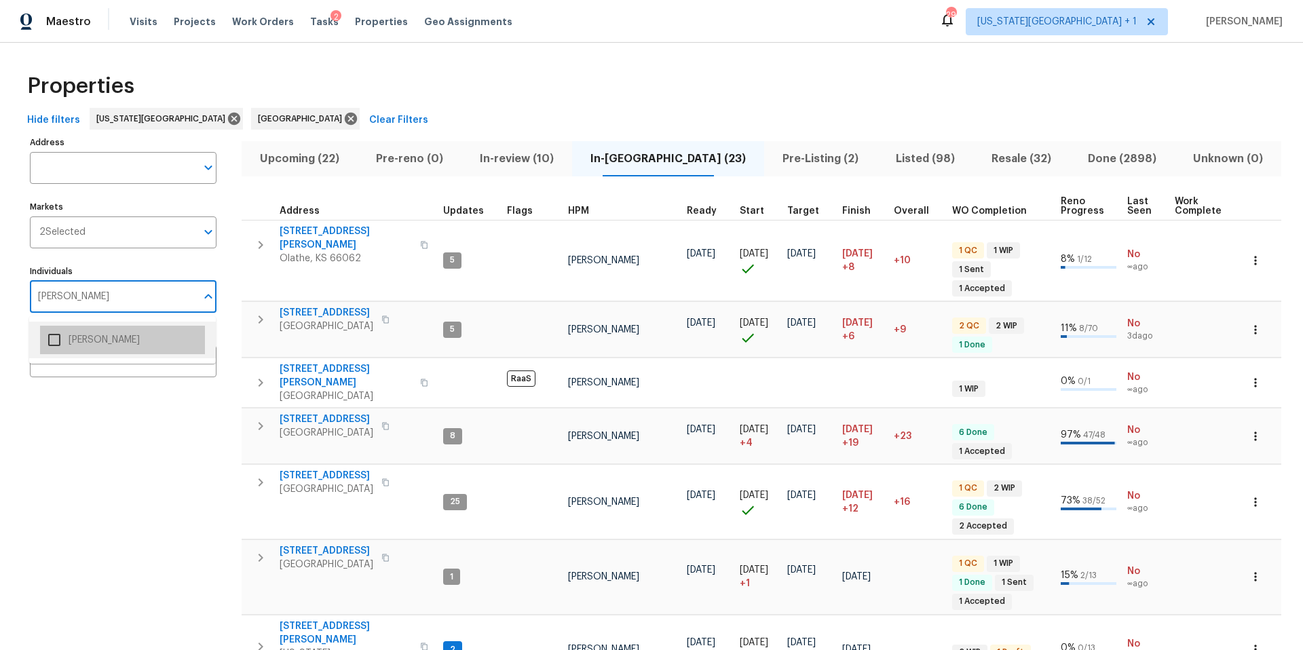
click at [94, 344] on li "Stephen Lacy" at bounding box center [122, 340] width 165 height 29
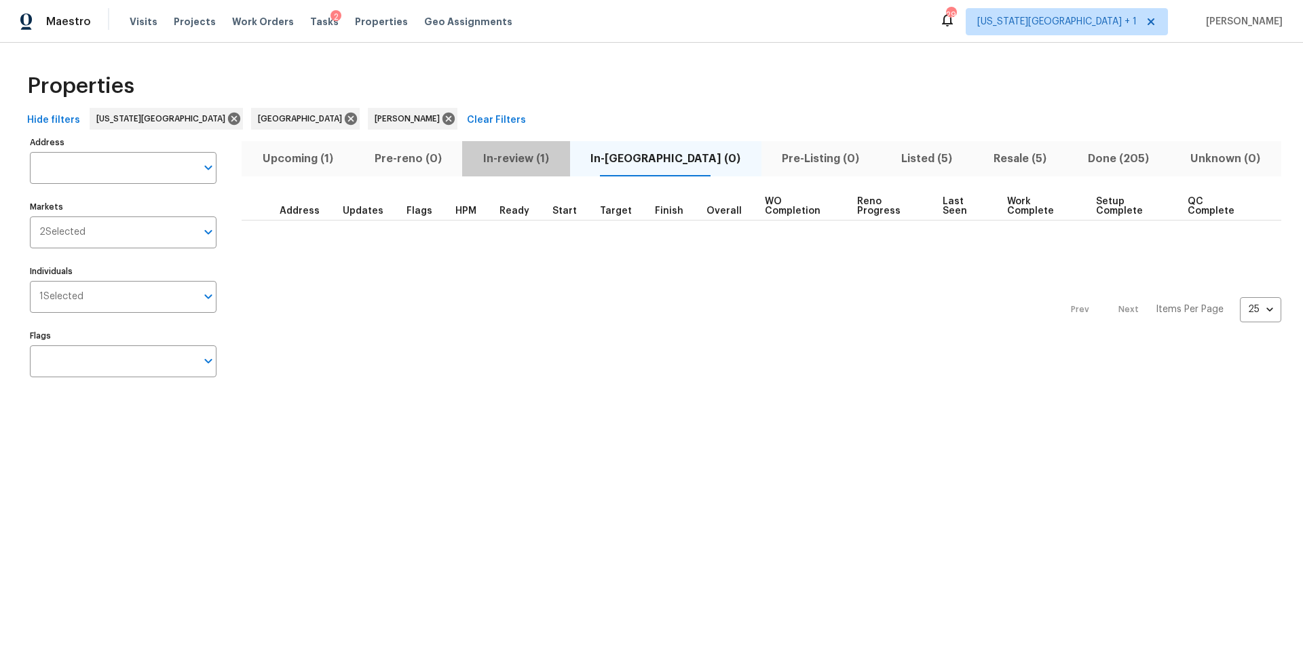
click at [527, 163] on span "In-review (1)" at bounding box center [515, 158] width 91 height 19
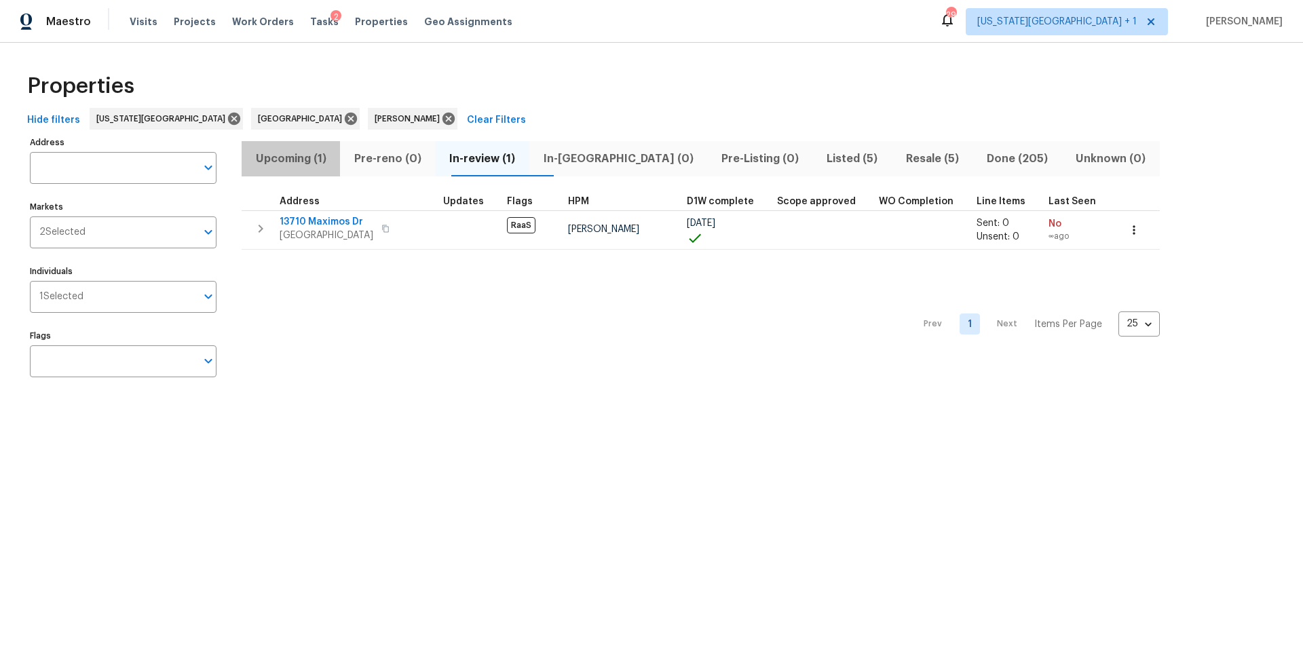
click at [283, 155] on span "Upcoming (1)" at bounding box center [291, 158] width 82 height 19
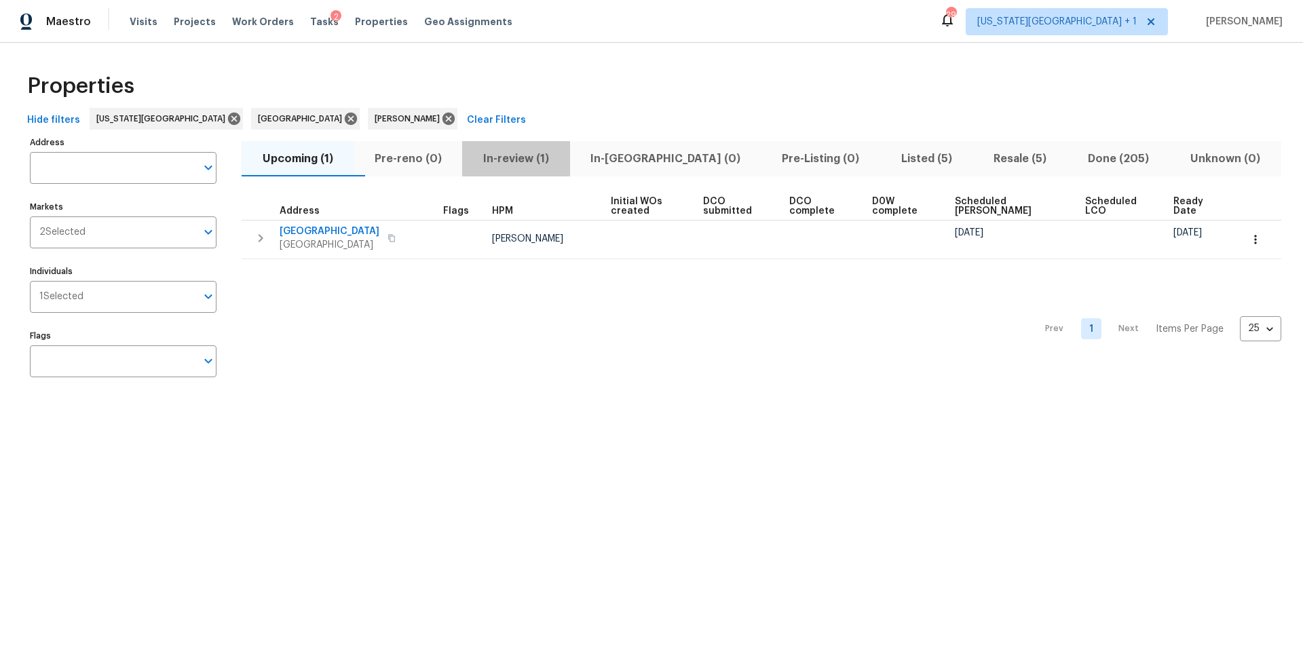
click at [540, 158] on span "In-review (1)" at bounding box center [515, 158] width 91 height 19
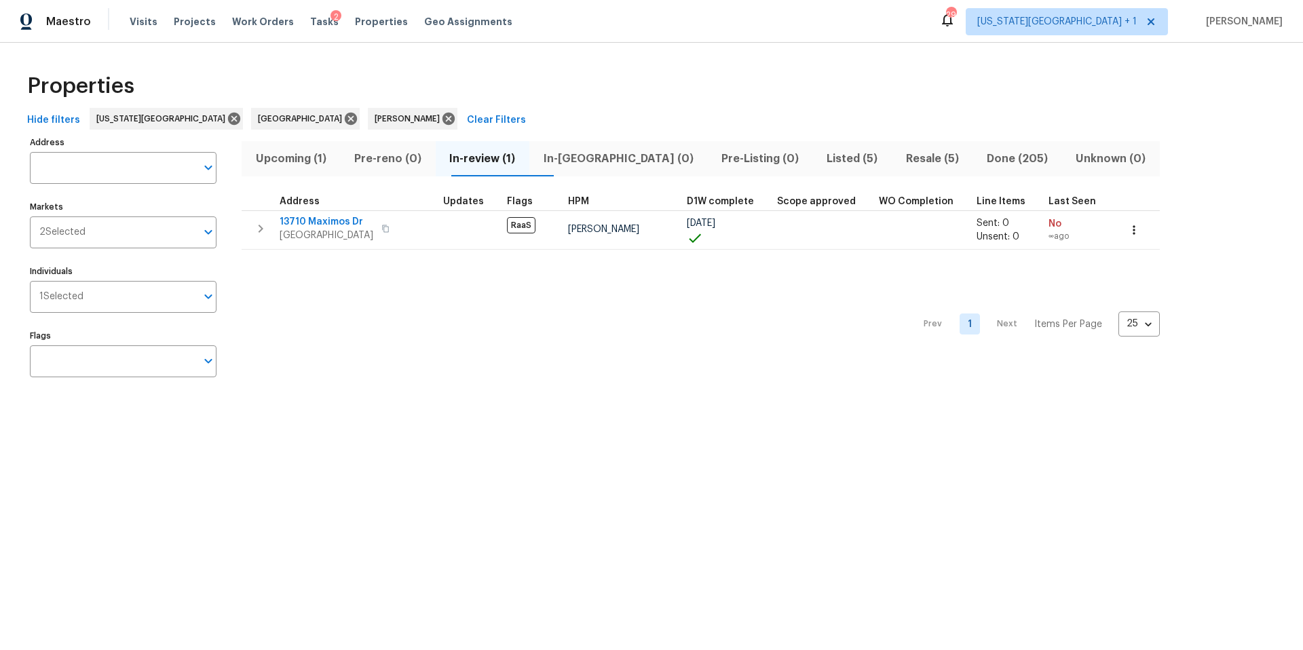
click at [287, 160] on span "Upcoming (1)" at bounding box center [291, 158] width 82 height 19
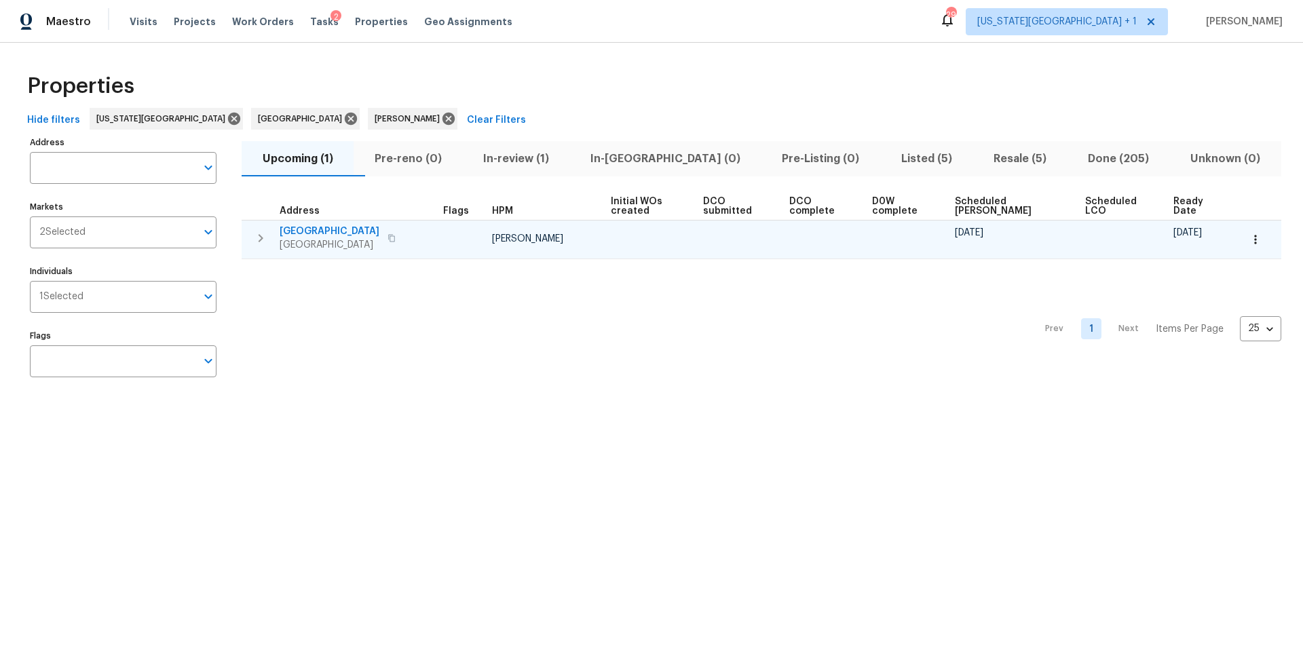
click at [335, 235] on span "[GEOGRAPHIC_DATA]" at bounding box center [330, 232] width 100 height 14
click at [1255, 240] on icon "button" at bounding box center [1256, 239] width 2 height 9
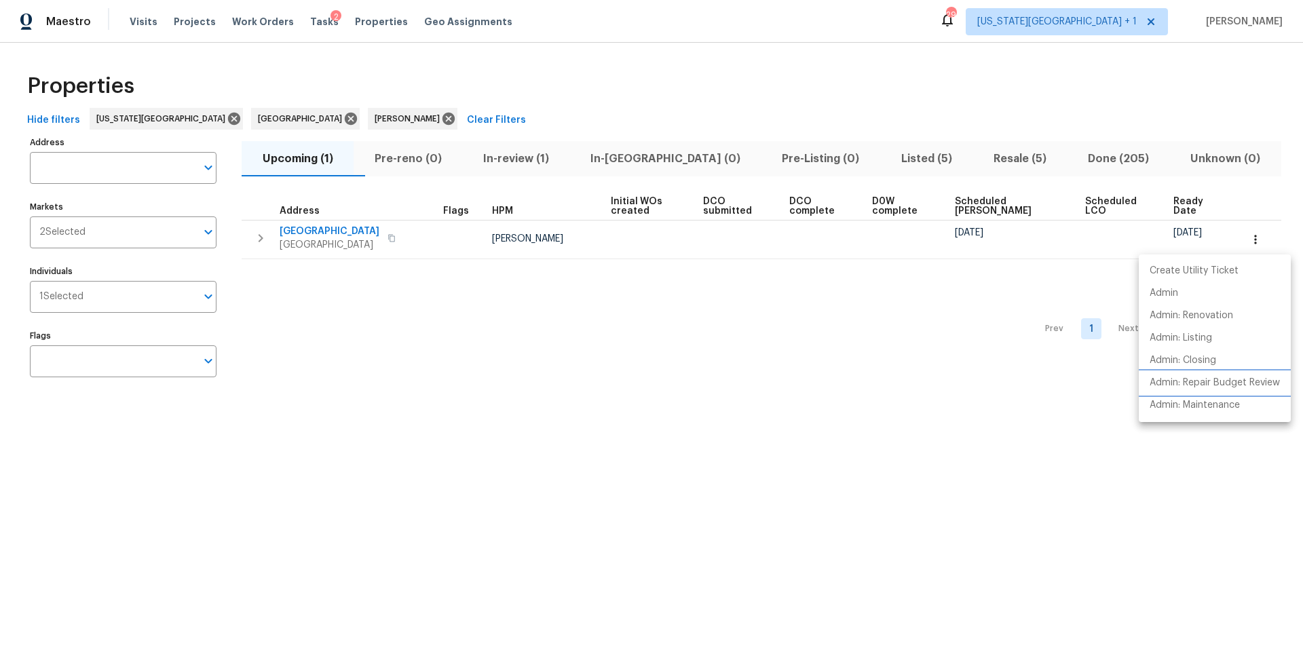
click at [1166, 380] on p "Admin: Repair Budget Review" at bounding box center [1215, 383] width 130 height 14
click at [295, 114] on div at bounding box center [651, 325] width 1303 height 650
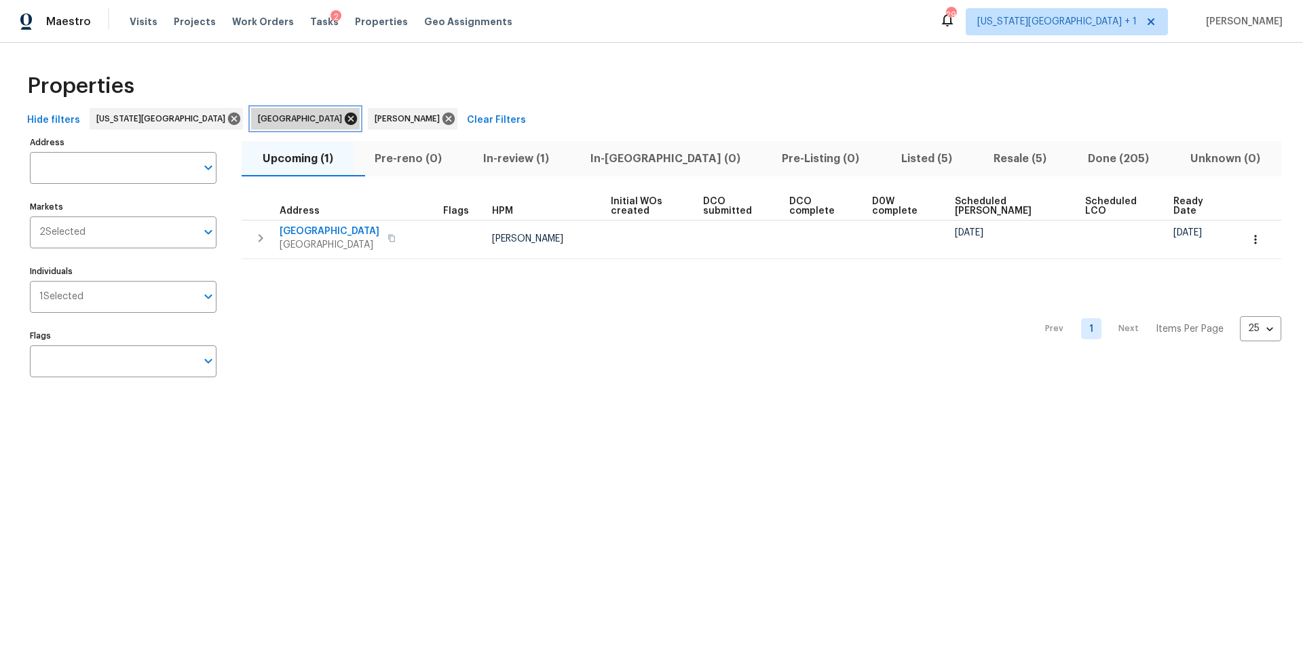
click at [344, 113] on icon at bounding box center [351, 118] width 15 height 15
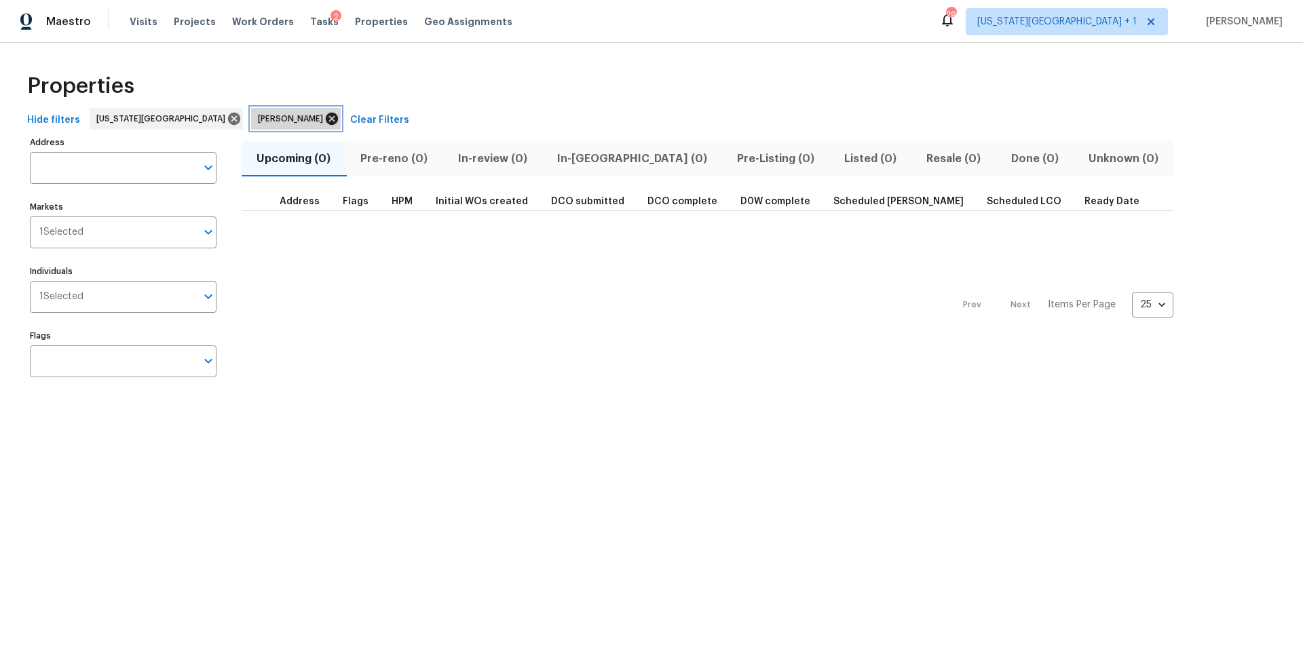
click at [326, 117] on icon at bounding box center [332, 119] width 12 height 12
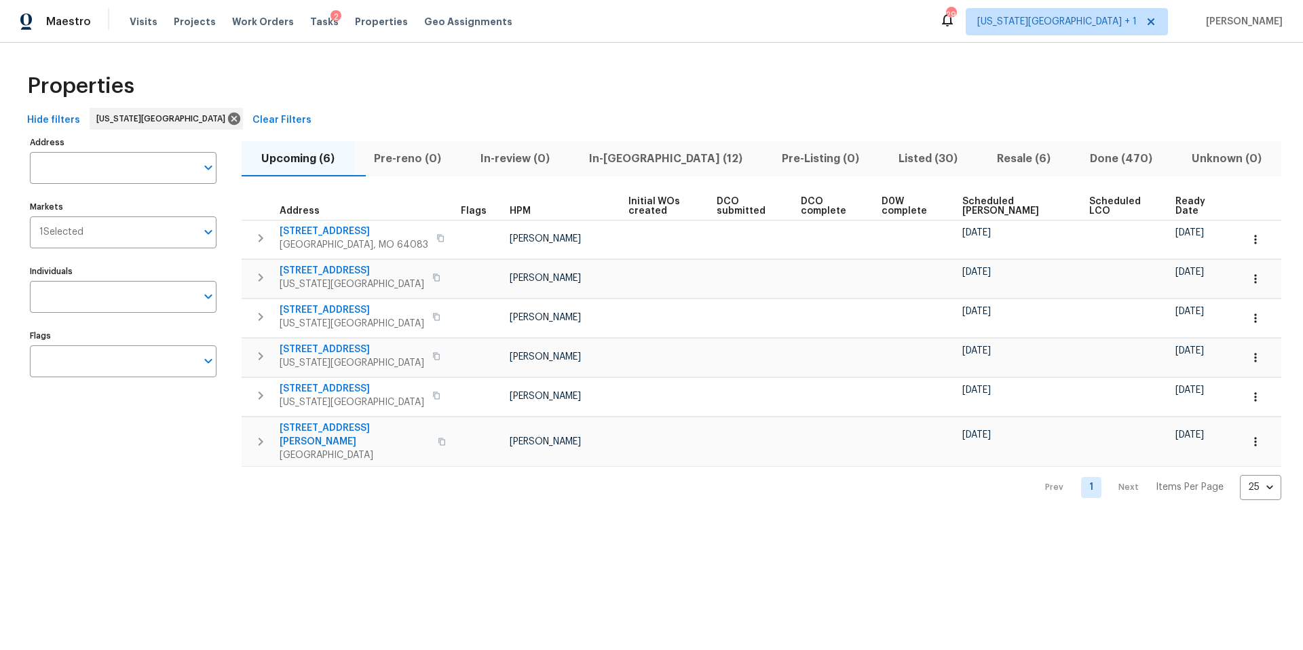
click at [656, 160] on span "In-reno (12)" at bounding box center [666, 158] width 177 height 19
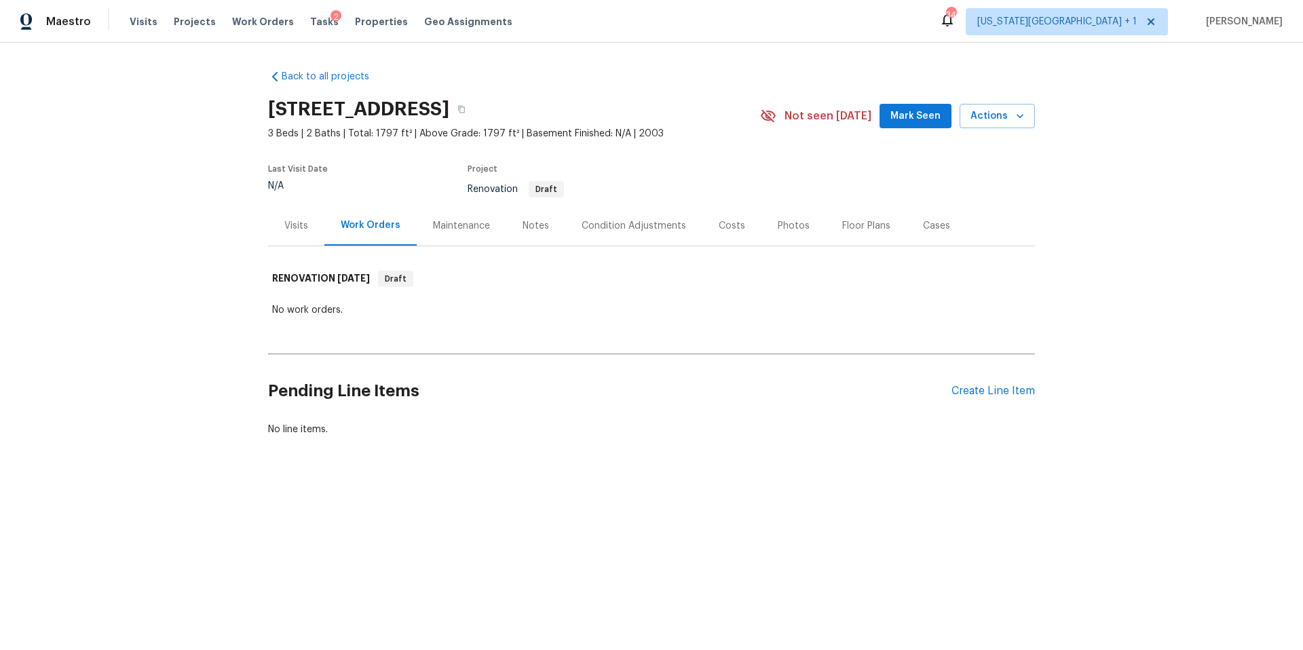
click at [305, 229] on div "Visits" at bounding box center [296, 226] width 24 height 14
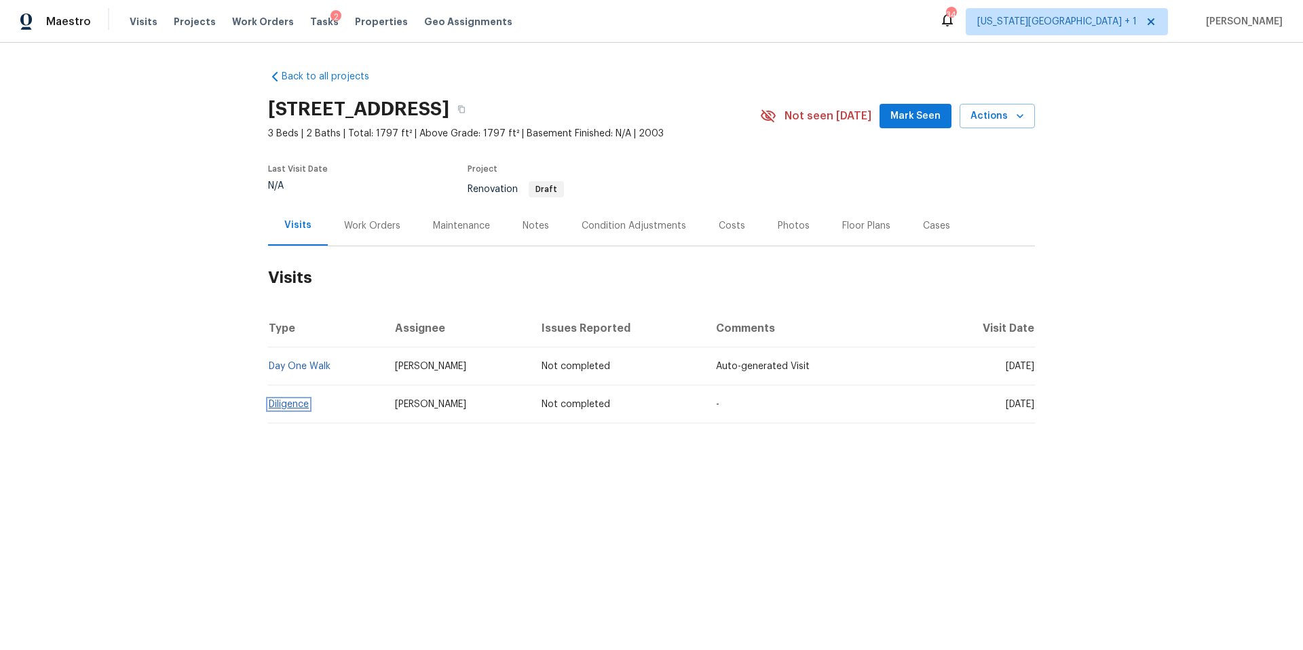
click at [297, 401] on link "Diligence" at bounding box center [289, 405] width 40 height 10
